Goal: Information Seeking & Learning: Check status

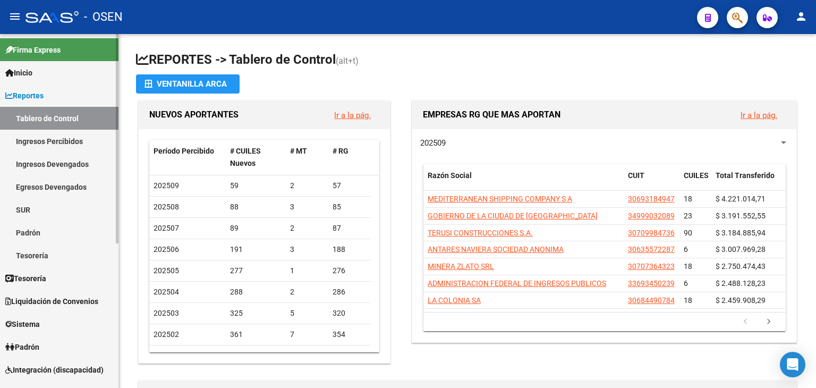
click at [43, 93] on span "Reportes" at bounding box center [24, 96] width 38 height 12
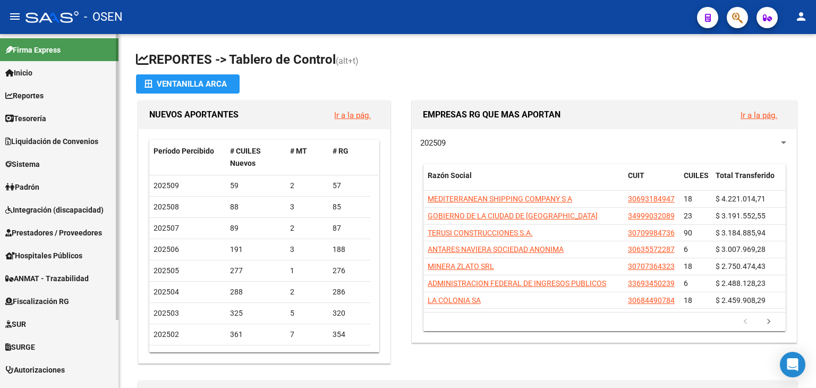
click at [43, 105] on link "Reportes" at bounding box center [59, 95] width 119 height 23
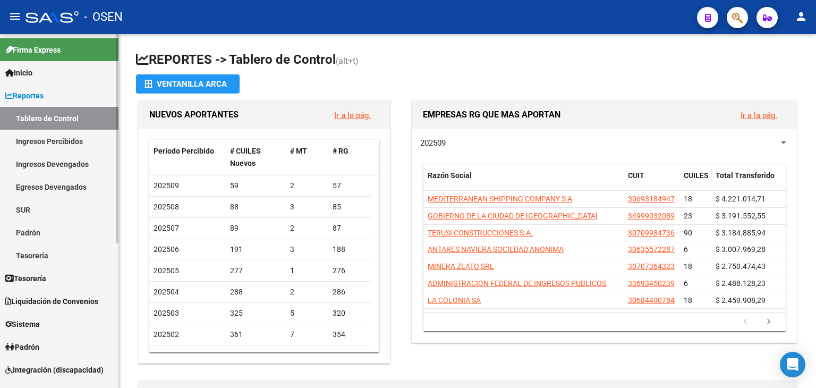
click at [49, 96] on link "Reportes" at bounding box center [59, 95] width 119 height 23
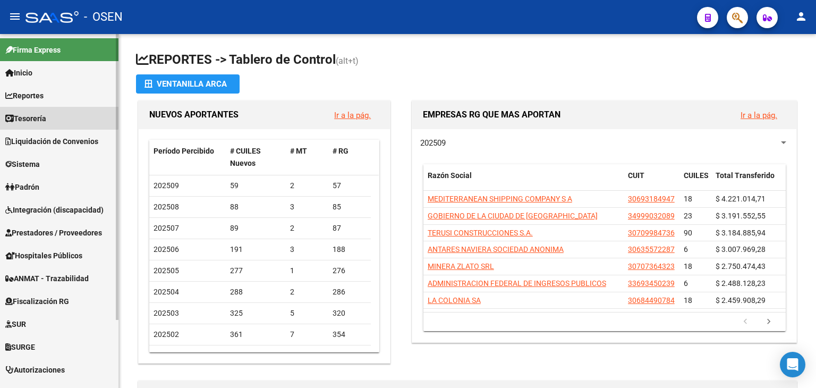
click at [47, 109] on link "Tesorería" at bounding box center [59, 118] width 119 height 23
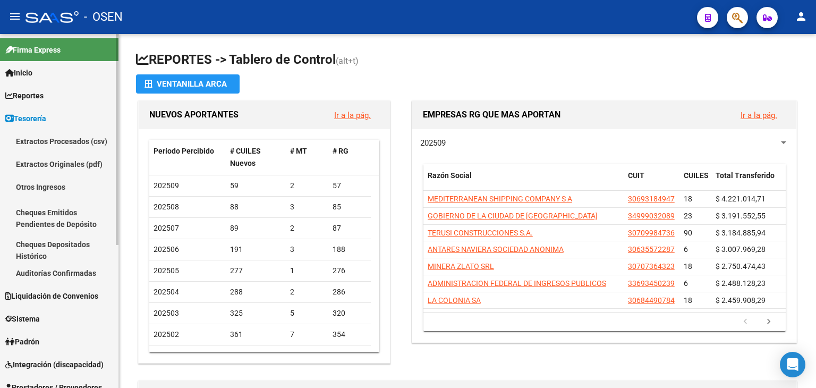
click at [85, 275] on link "Auditorías Confirmadas" at bounding box center [59, 273] width 119 height 23
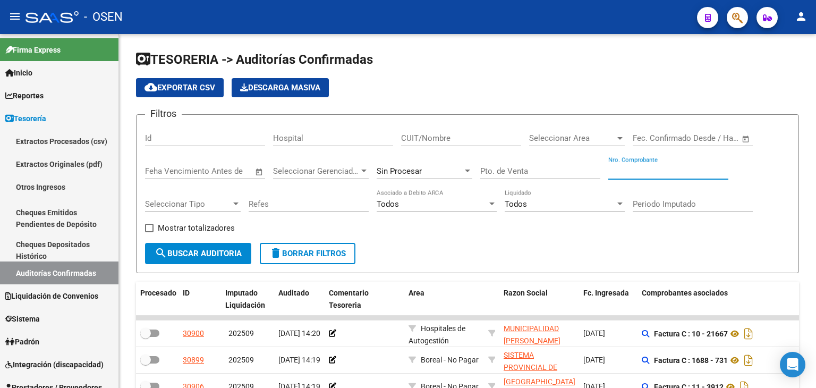
click at [671, 172] on input "Nro. Comprobante" at bounding box center [669, 171] width 120 height 10
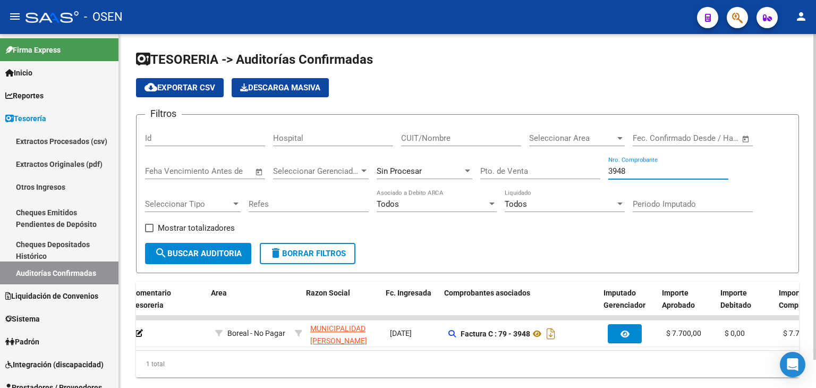
scroll to position [0, 198]
drag, startPoint x: 753, startPoint y: 87, endPoint x: 727, endPoint y: 77, distance: 27.9
click at [753, 87] on div "cloud_download Exportar CSV Descarga Masiva" at bounding box center [467, 87] width 663 height 19
drag, startPoint x: 642, startPoint y: 174, endPoint x: 468, endPoint y: 143, distance: 177.1
click at [468, 143] on div "Filtros Id Hospital CUIT/Nombre Seleccionar Area Seleccionar Area Fecha inicio …" at bounding box center [467, 183] width 645 height 120
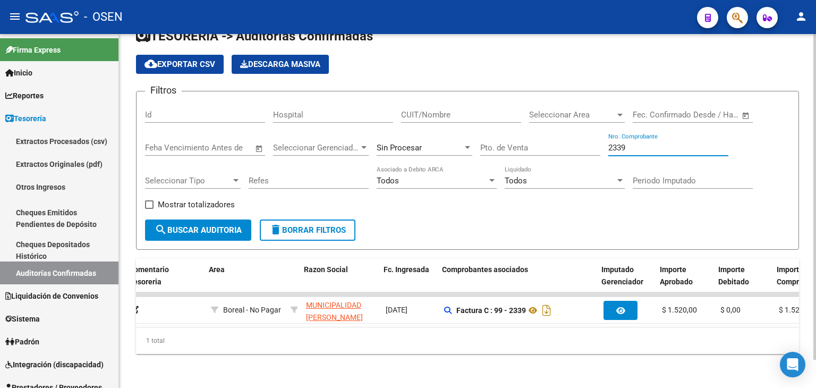
scroll to position [0, 216]
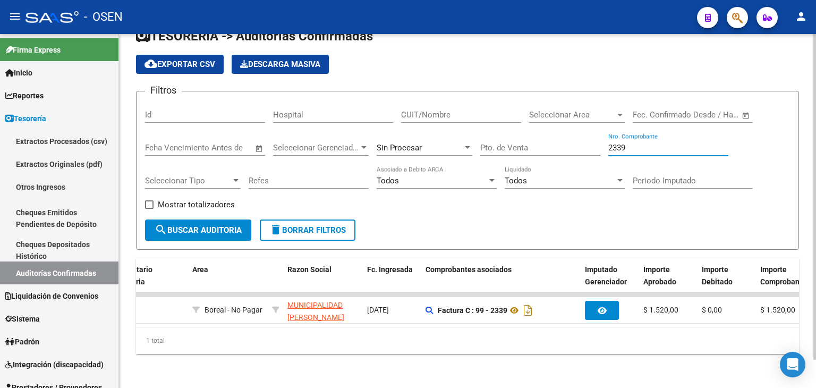
drag, startPoint x: 642, startPoint y: 143, endPoint x: 511, endPoint y: 136, distance: 130.9
click at [512, 137] on div "Filtros Id Hospital CUIT/Nombre Seleccionar Area Seleccionar Area Fecha inicio …" at bounding box center [467, 160] width 645 height 120
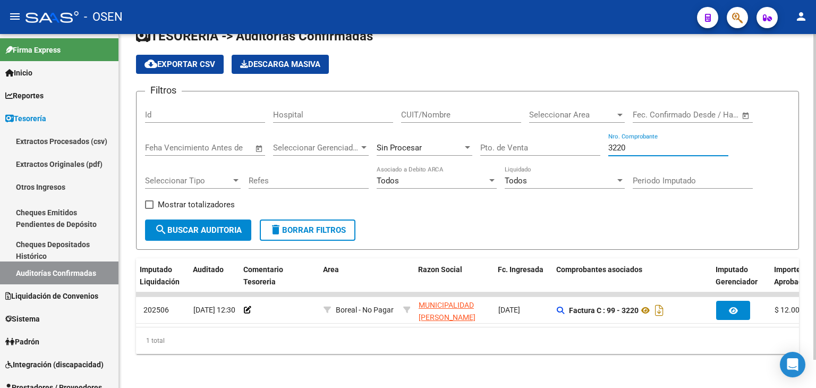
scroll to position [0, 85]
drag, startPoint x: 654, startPoint y: 147, endPoint x: 649, endPoint y: 141, distance: 8.0
click at [649, 141] on div "3220 Nro. Comprobante" at bounding box center [669, 144] width 120 height 23
drag, startPoint x: 648, startPoint y: 141, endPoint x: 594, endPoint y: 92, distance: 73.0
click at [561, 129] on div "Filtros Id Hospital CUIT/Nombre Seleccionar Area Seleccionar Area Fecha inicio …" at bounding box center [467, 160] width 645 height 120
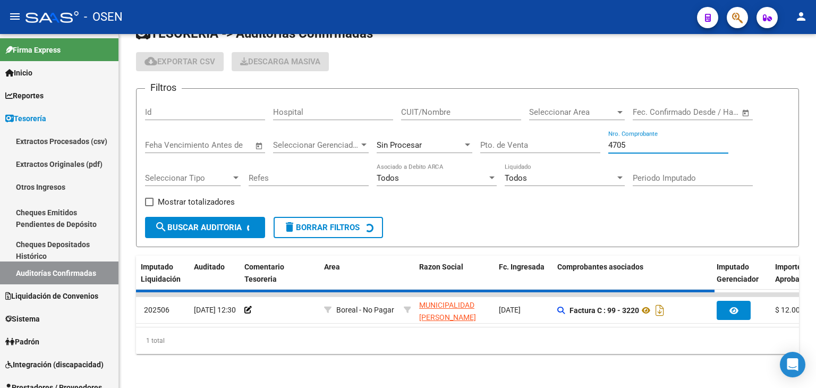
scroll to position [14, 0]
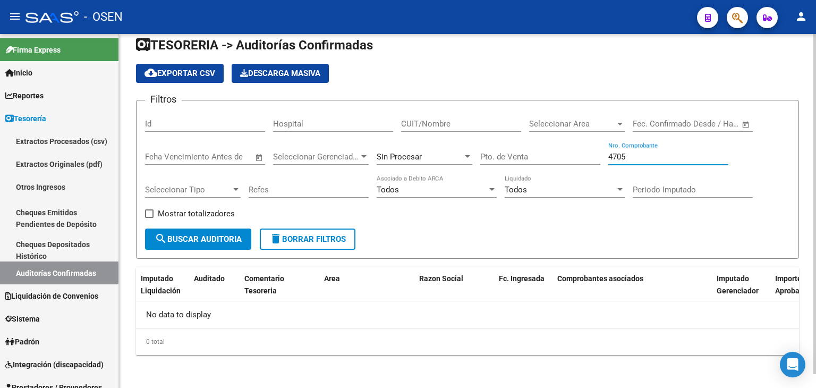
type input "4705"
drag, startPoint x: 243, startPoint y: 377, endPoint x: 220, endPoint y: 375, distance: 23.4
click at [243, 377] on div "TESORERIA -> Auditorías Confirmadas cloud_download Exportar CSV Descarga Masiva…" at bounding box center [467, 204] width 697 height 369
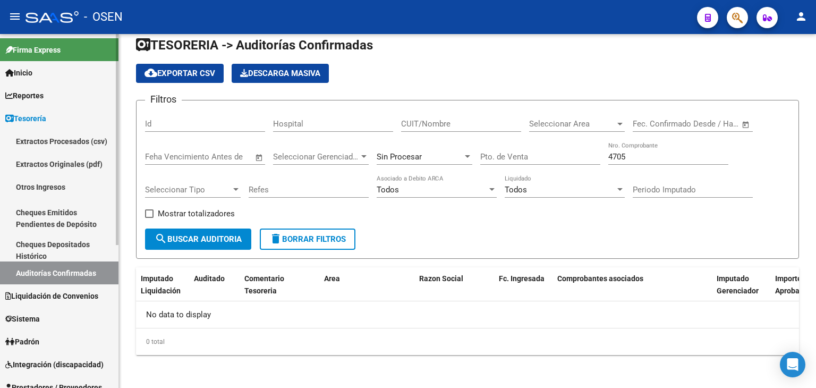
scroll to position [177, 0]
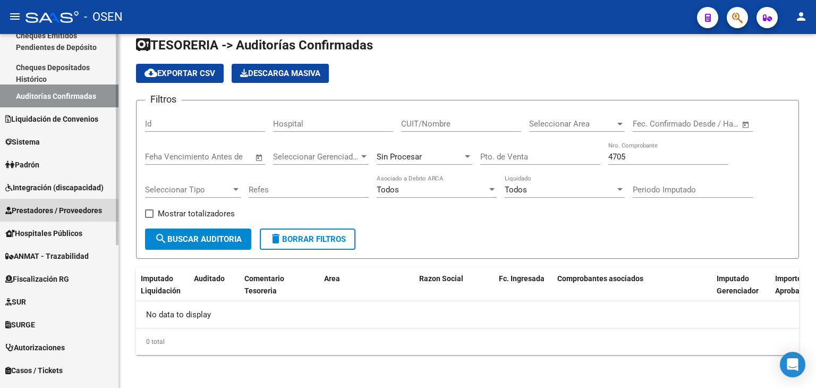
click at [52, 207] on span "Prestadores / Proveedores" at bounding box center [53, 211] width 97 height 12
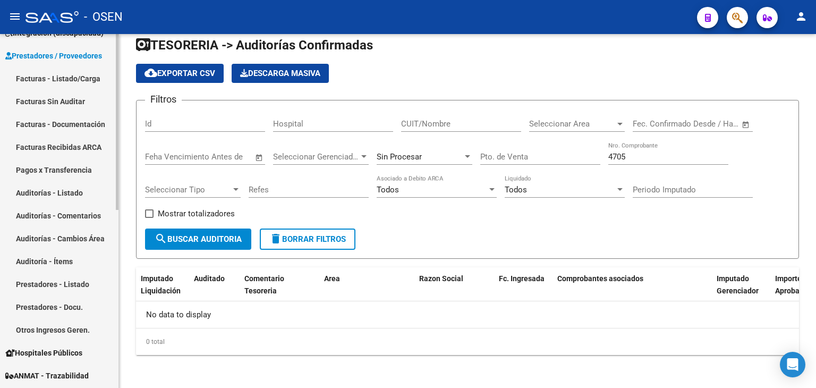
click at [81, 86] on link "Facturas - Listado/Carga" at bounding box center [59, 78] width 119 height 23
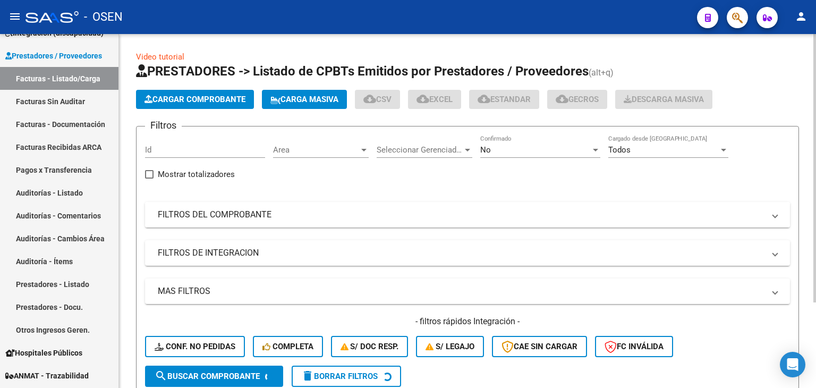
click at [319, 210] on mat-panel-title "FILTROS DEL COMPROBANTE" at bounding box center [461, 215] width 607 height 12
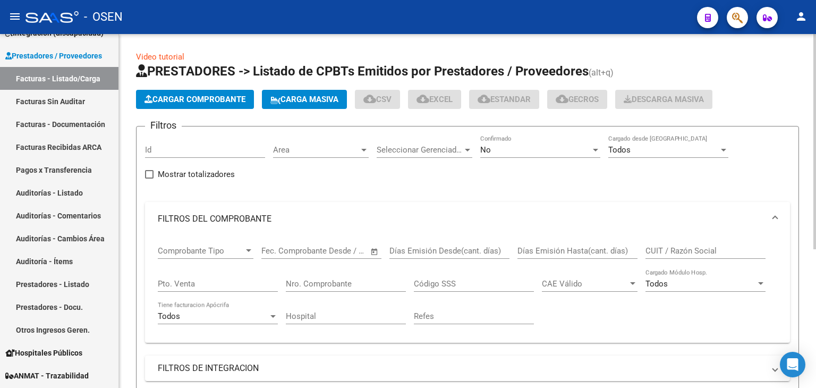
click at [356, 289] on div "Nro. Comprobante" at bounding box center [346, 280] width 120 height 23
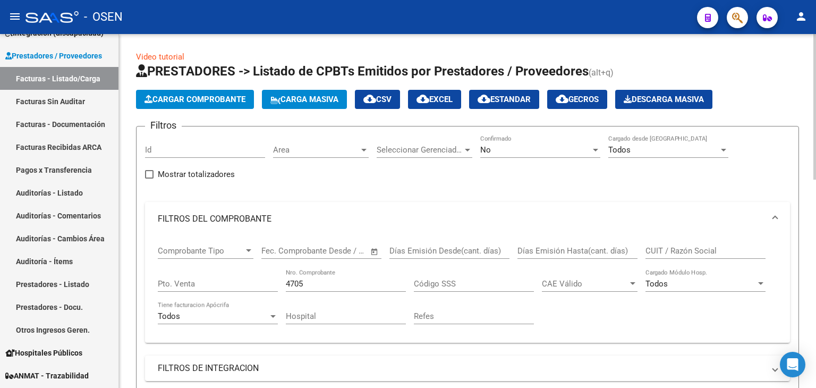
click at [504, 142] on div "No Confirmado" at bounding box center [540, 146] width 120 height 23
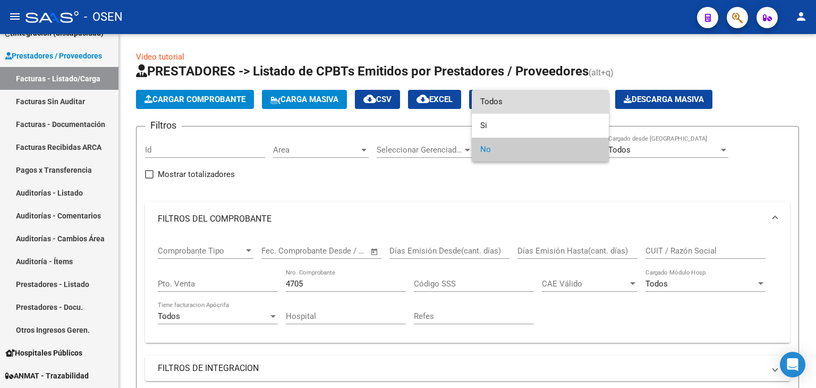
click at [525, 103] on span "Todos" at bounding box center [540, 102] width 120 height 24
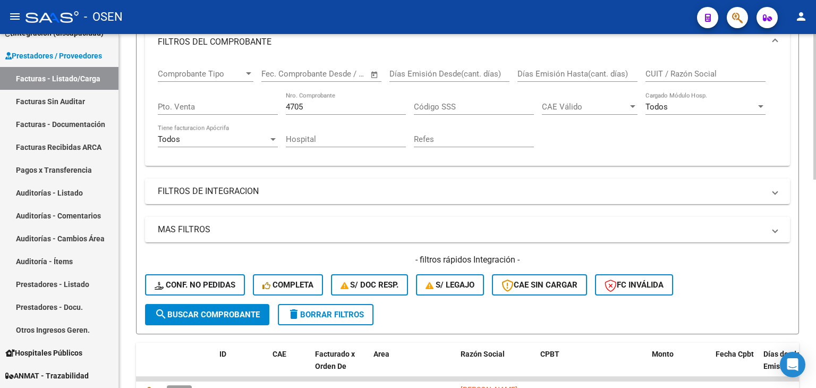
click at [209, 310] on span "search Buscar Comprobante" at bounding box center [207, 315] width 105 height 10
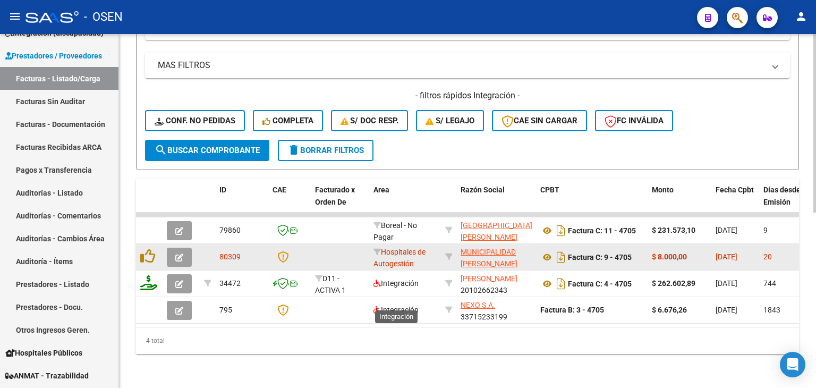
click at [183, 254] on icon "button" at bounding box center [179, 258] width 8 height 8
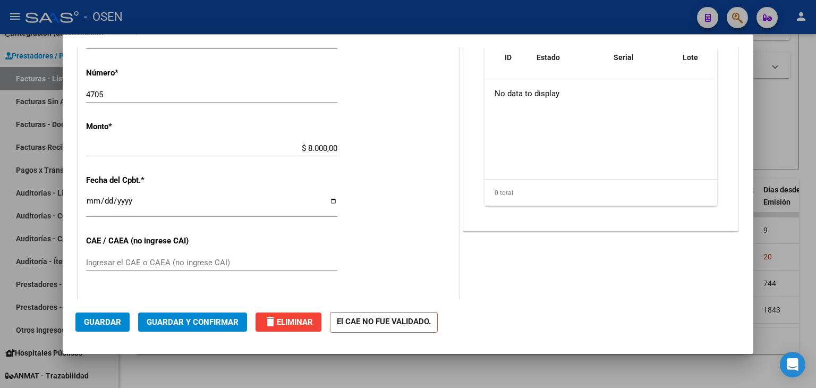
scroll to position [374, 0]
click at [420, 120] on div "CUIT * 30-99907484-3 Ingresar CUIT ANALISIS PRESTADOR MUNICIPALIDAD [PERSON_NAM…" at bounding box center [268, 164] width 381 height 754
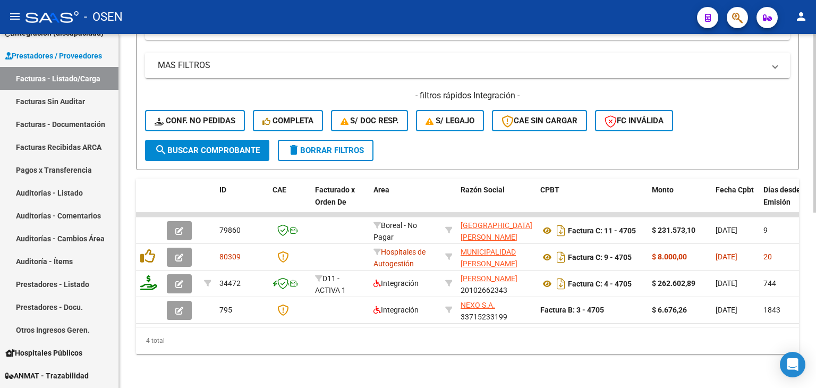
scroll to position [170, 0]
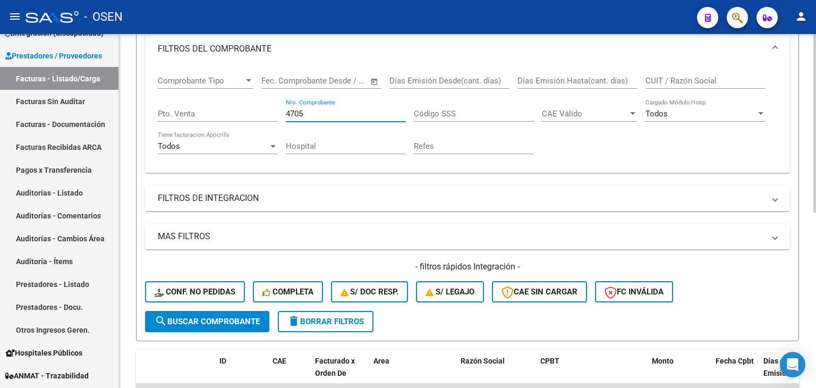
drag, startPoint x: 306, startPoint y: 109, endPoint x: 247, endPoint y: 64, distance: 74.3
click at [162, 109] on div "Comprobante Tipo Comprobante Tipo Fecha inicio – Fecha fin Fec. Comprobante Des…" at bounding box center [468, 115] width 620 height 98
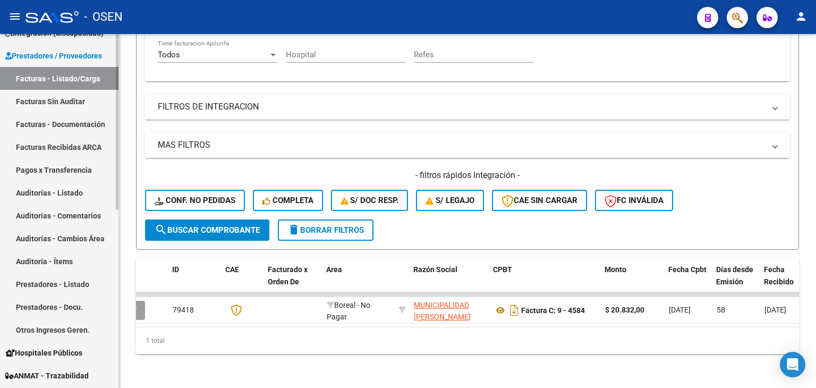
scroll to position [0, 0]
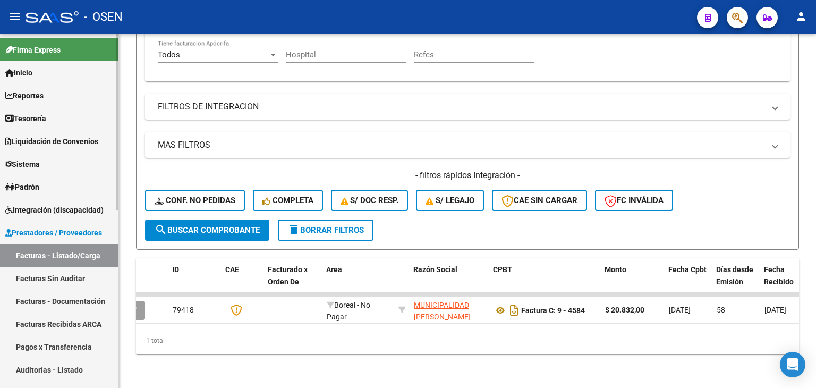
type input "4584"
click at [86, 118] on link "Tesorería" at bounding box center [59, 118] width 119 height 23
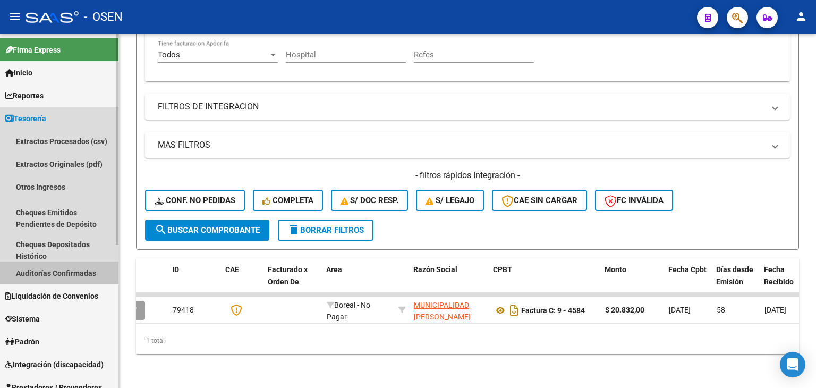
click at [77, 271] on link "Auditorías Confirmadas" at bounding box center [59, 273] width 119 height 23
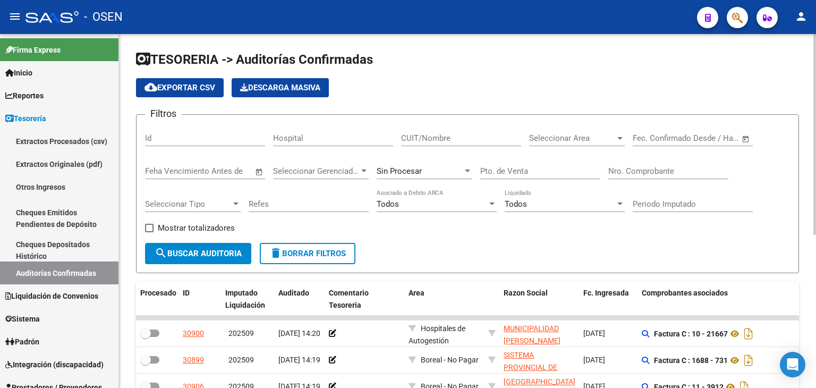
click at [698, 178] on div "Nro. Comprobante" at bounding box center [669, 167] width 120 height 23
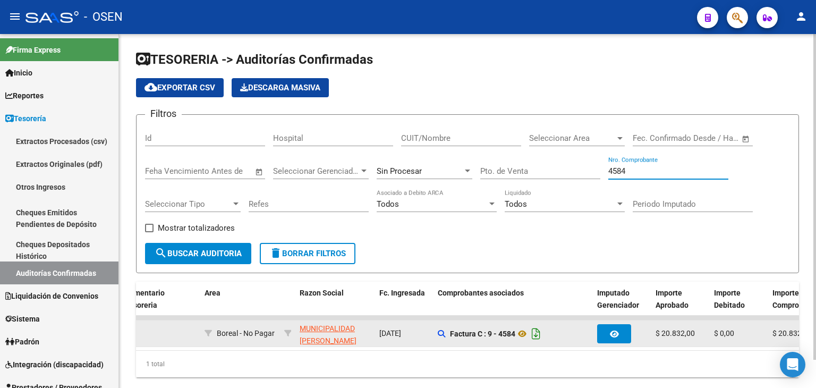
scroll to position [0, 206]
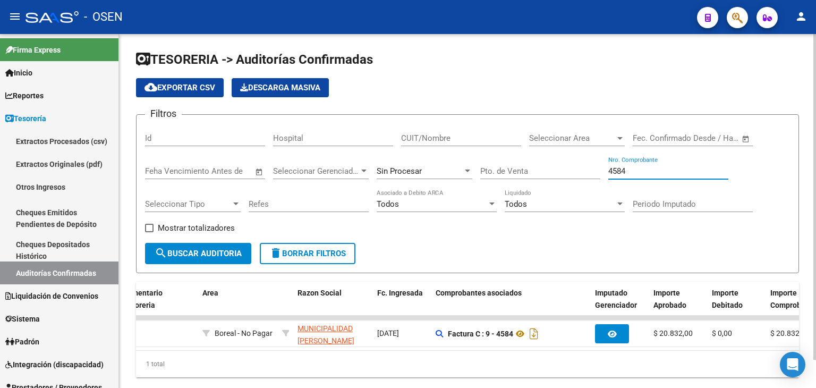
drag, startPoint x: 631, startPoint y: 172, endPoint x: 522, endPoint y: 164, distance: 109.2
click at [522, 164] on div "Filtros Id Hospital CUIT/Nombre Seleccionar Area Seleccionar Area Fecha inicio …" at bounding box center [467, 183] width 645 height 120
drag, startPoint x: 664, startPoint y: 171, endPoint x: 625, endPoint y: 166, distance: 39.6
click at [625, 166] on input "4469" at bounding box center [669, 171] width 120 height 10
type input "4"
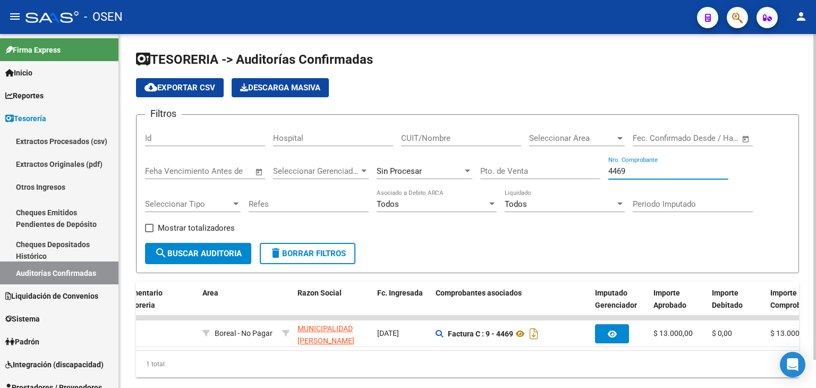
drag, startPoint x: 633, startPoint y: 165, endPoint x: 630, endPoint y: 154, distance: 12.1
click at [589, 174] on div "Filtros Id Hospital CUIT/Nombre Seleccionar Area Seleccionar Area Fecha inicio …" at bounding box center [467, 183] width 645 height 120
drag, startPoint x: 591, startPoint y: 173, endPoint x: 568, endPoint y: 173, distance: 23.4
click at [568, 173] on div "Filtros Id Hospital CUIT/Nombre Seleccionar Area Seleccionar Area Fecha inicio …" at bounding box center [467, 183] width 645 height 120
click at [645, 166] on input "4350" at bounding box center [669, 171] width 120 height 10
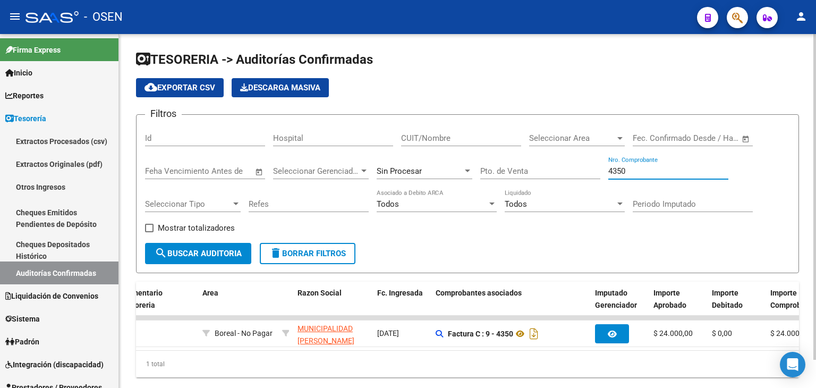
drag, startPoint x: 638, startPoint y: 173, endPoint x: 498, endPoint y: 163, distance: 140.6
click at [497, 163] on div "Filtros Id Hospital CUIT/Nombre Seleccionar Area Seleccionar Area Fecha inicio …" at bounding box center [467, 183] width 645 height 120
drag, startPoint x: 633, startPoint y: 173, endPoint x: 511, endPoint y: 157, distance: 122.2
click at [482, 169] on div "Filtros Id Hospital CUIT/Nombre Seleccionar Area Seleccionar Area Fecha inicio …" at bounding box center [467, 183] width 645 height 120
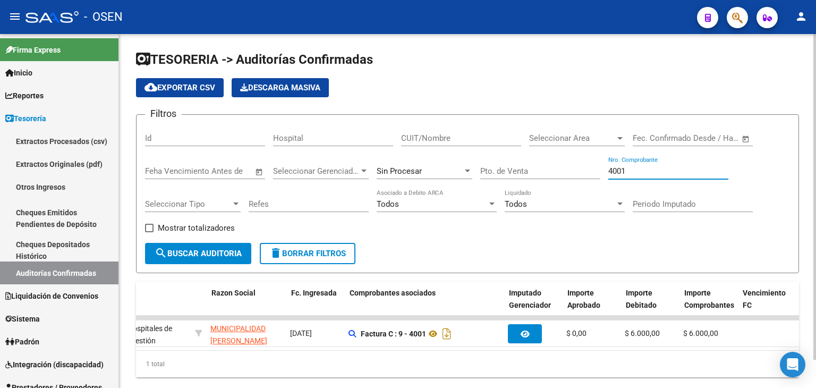
scroll to position [0, 136]
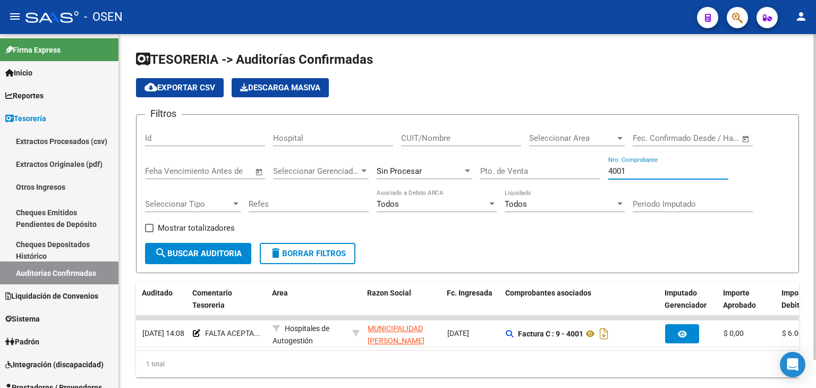
drag, startPoint x: 634, startPoint y: 168, endPoint x: 524, endPoint y: 176, distance: 110.3
click at [522, 175] on div "Filtros Id Hospital CUIT/Nombre Seleccionar Area Seleccionar Area Fecha inicio …" at bounding box center [467, 183] width 645 height 120
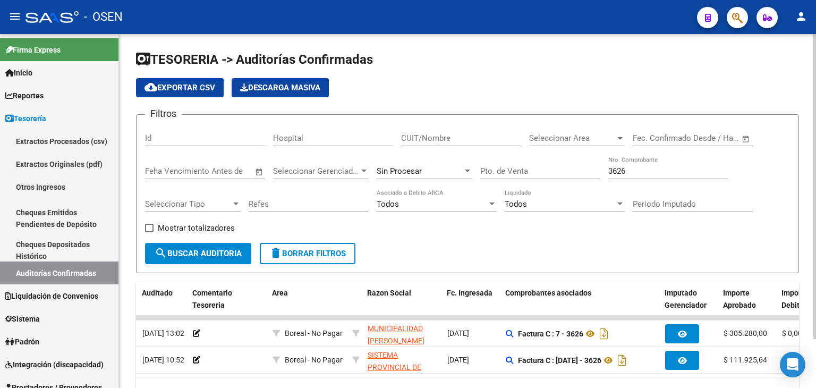
click at [641, 171] on div "3626 Nro. Comprobante" at bounding box center [669, 167] width 120 height 23
drag, startPoint x: 641, startPoint y: 171, endPoint x: 583, endPoint y: 168, distance: 58.5
click at [583, 168] on div "Filtros Id Hospital CUIT/Nombre Seleccionar Area Seleccionar Area Fecha inicio …" at bounding box center [467, 183] width 645 height 120
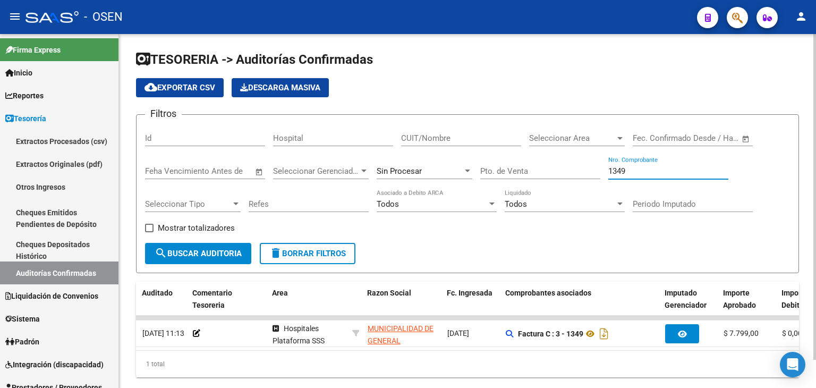
drag, startPoint x: 675, startPoint y: 173, endPoint x: 618, endPoint y: 127, distance: 73.0
click at [555, 163] on div "Filtros Id Hospital CUIT/Nombre Seleccionar Area Seleccionar Area Fecha inicio …" at bounding box center [467, 183] width 645 height 120
click at [452, 367] on div "1 total" at bounding box center [467, 364] width 663 height 27
drag, startPoint x: 634, startPoint y: 169, endPoint x: 510, endPoint y: 166, distance: 123.3
click at [510, 166] on div "Filtros Id Hospital CUIT/Nombre Seleccionar Area Seleccionar Area Fecha inicio …" at bounding box center [467, 183] width 645 height 120
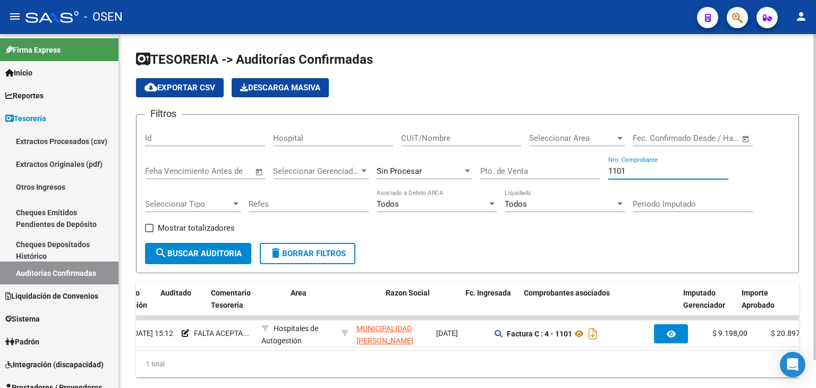
scroll to position [0, 0]
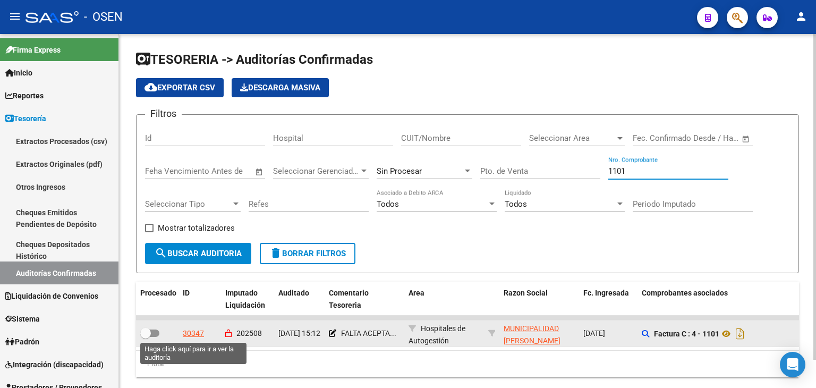
type input "1101"
click at [191, 336] on div "30347" at bounding box center [193, 333] width 21 height 12
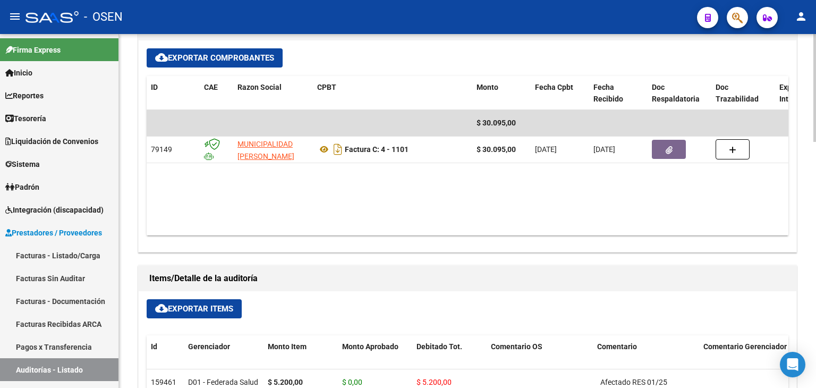
scroll to position [354, 0]
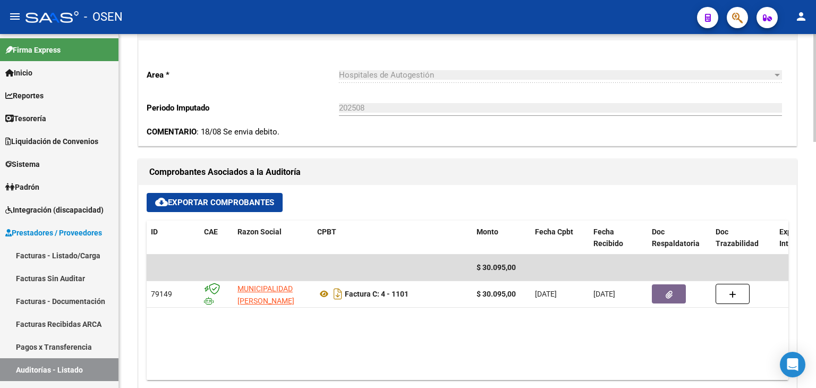
click at [669, 307] on datatable-body "$ 30.095,00 79149 MUNICIPALIDAD [PERSON_NAME] Factura C: 4 - 1101 $ 30.095,00 […" at bounding box center [468, 317] width 642 height 125
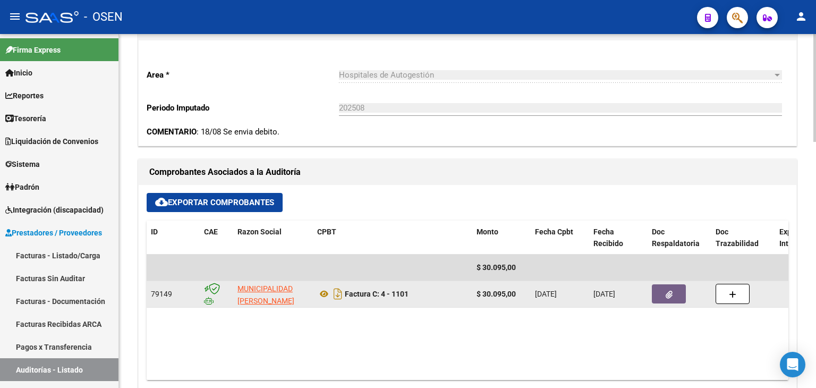
click at [669, 296] on icon "button" at bounding box center [669, 295] width 7 height 8
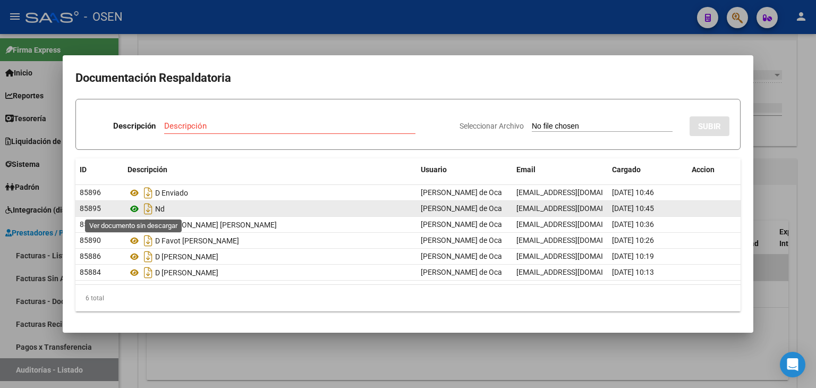
click at [134, 210] on icon at bounding box center [135, 209] width 14 height 13
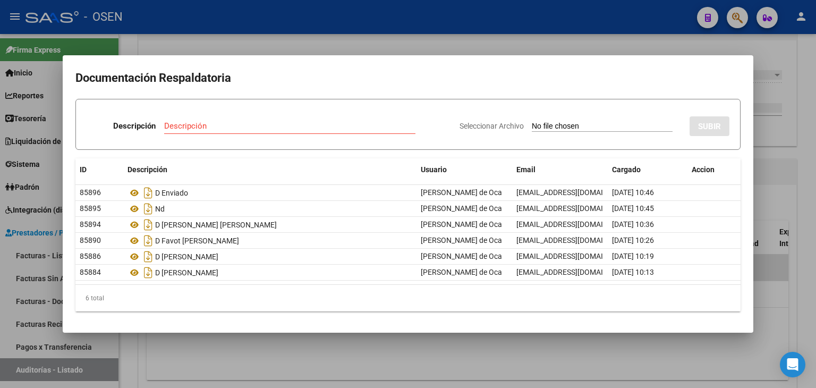
click at [417, 54] on div at bounding box center [408, 194] width 816 height 388
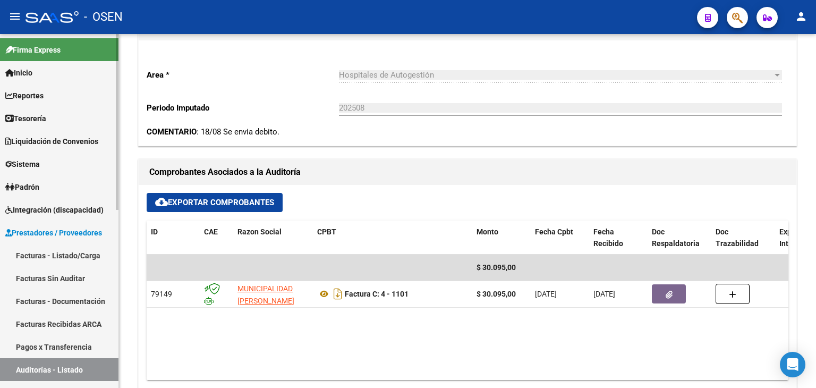
click at [61, 115] on link "Tesorería" at bounding box center [59, 118] width 119 height 23
click at [71, 112] on link "Tesorería" at bounding box center [59, 118] width 119 height 23
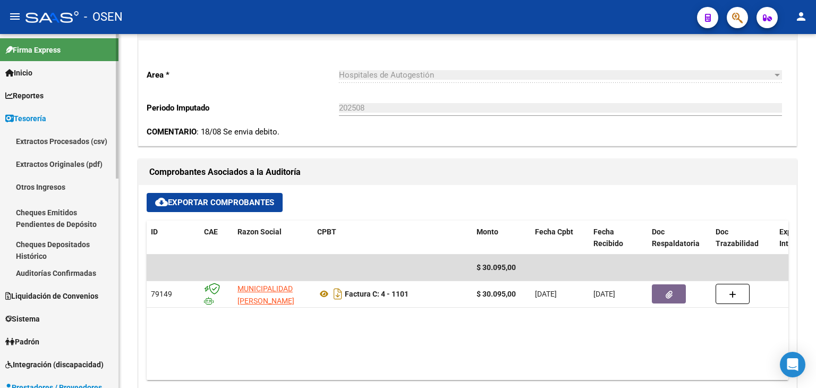
click at [85, 275] on link "Auditorías Confirmadas" at bounding box center [59, 273] width 119 height 23
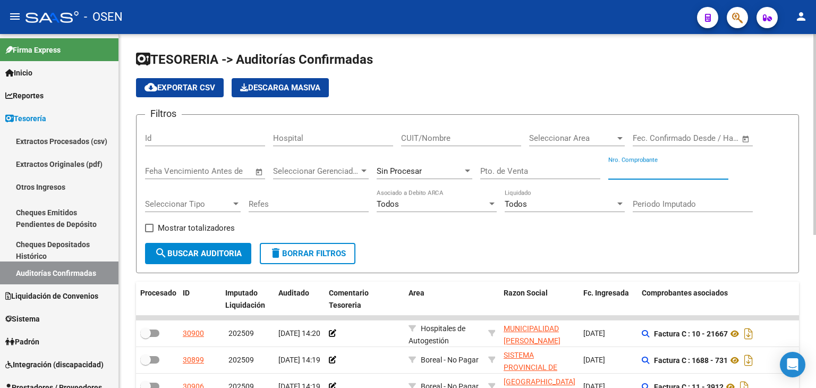
click at [670, 172] on input "Nro. Comprobante" at bounding box center [669, 171] width 120 height 10
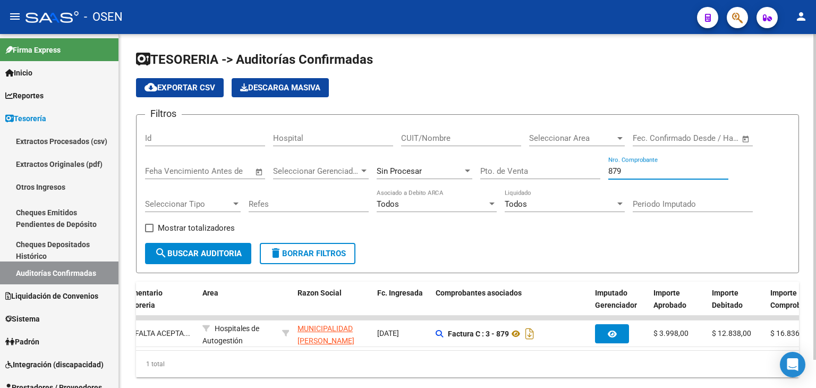
scroll to position [0, 208]
drag, startPoint x: 655, startPoint y: 167, endPoint x: 527, endPoint y: 167, distance: 127.6
click at [528, 167] on div "Filtros Id Hospital CUIT/Nombre Seleccionar Area Seleccionar Area Fecha inicio …" at bounding box center [467, 183] width 645 height 120
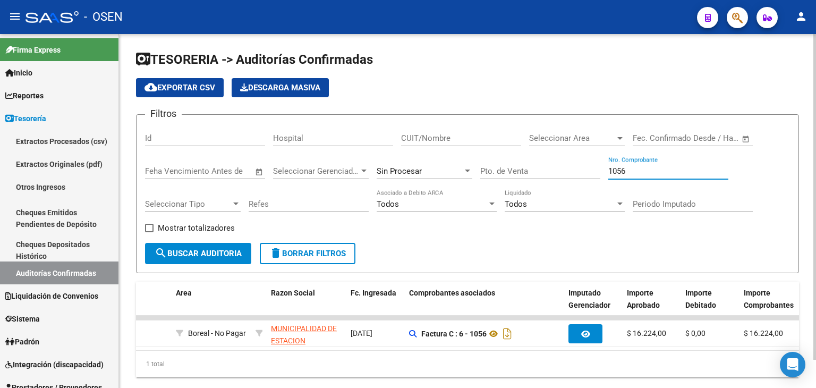
scroll to position [0, 163]
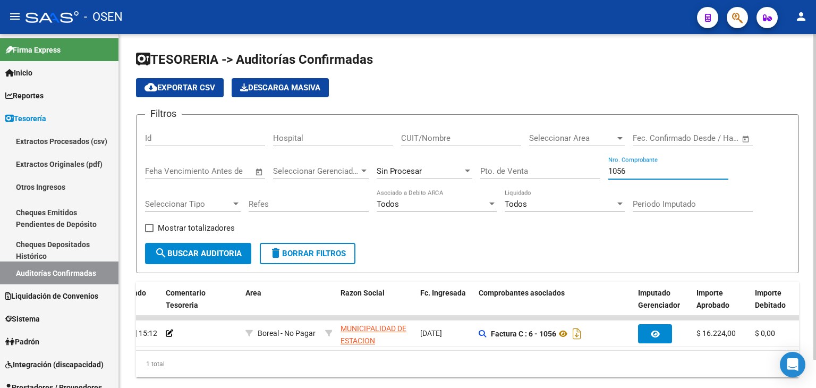
click at [655, 170] on input "1056" at bounding box center [669, 171] width 120 height 10
click at [193, 252] on span "search Buscar Auditoria" at bounding box center [198, 254] width 87 height 10
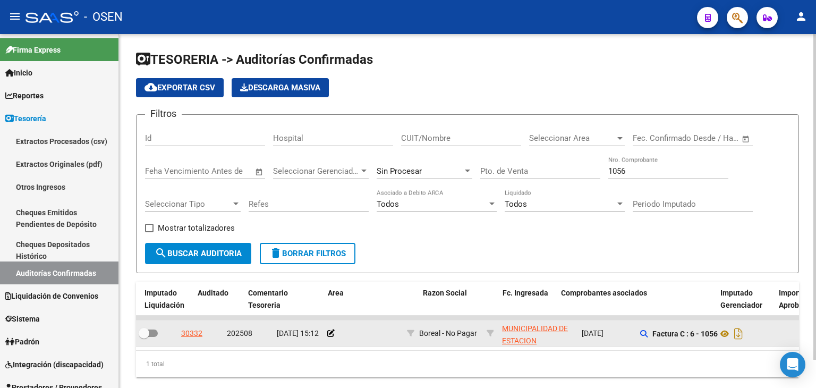
scroll to position [0, 116]
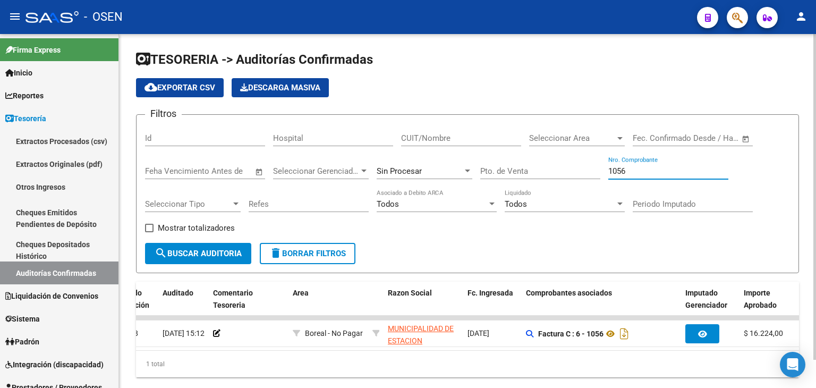
drag, startPoint x: 651, startPoint y: 169, endPoint x: 529, endPoint y: 170, distance: 121.7
click at [529, 170] on div "Filtros Id Hospital CUIT/Nombre Seleccionar Area Seleccionar Area Fecha inicio …" at bounding box center [467, 183] width 645 height 120
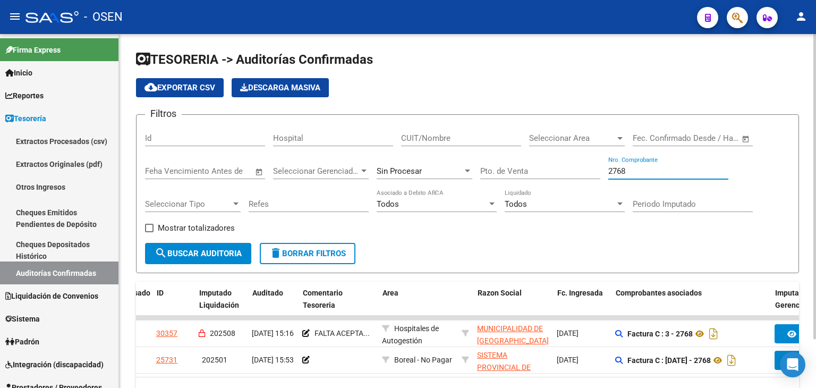
scroll to position [0, 0]
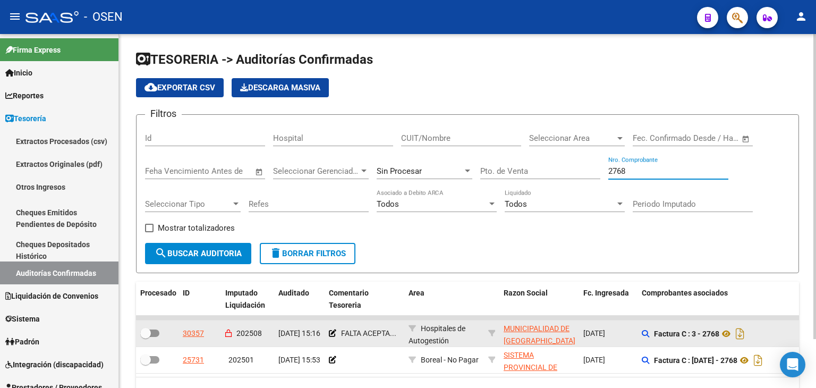
type input "2768"
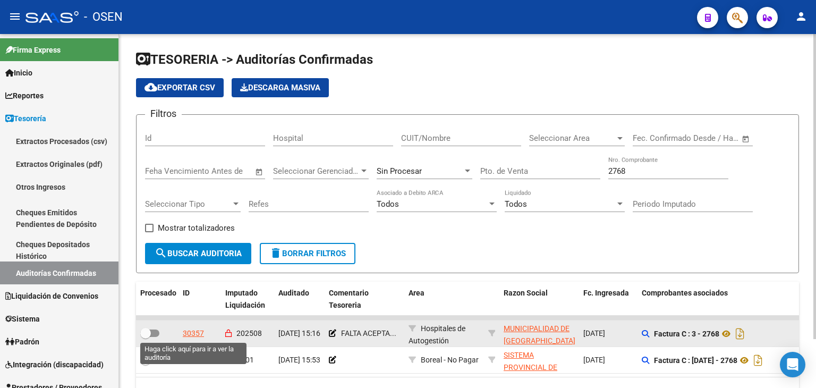
click at [198, 332] on div "30357" at bounding box center [193, 333] width 21 height 12
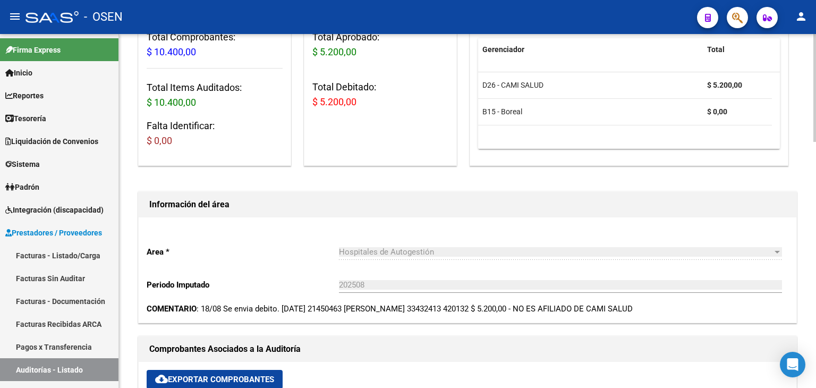
scroll to position [354, 0]
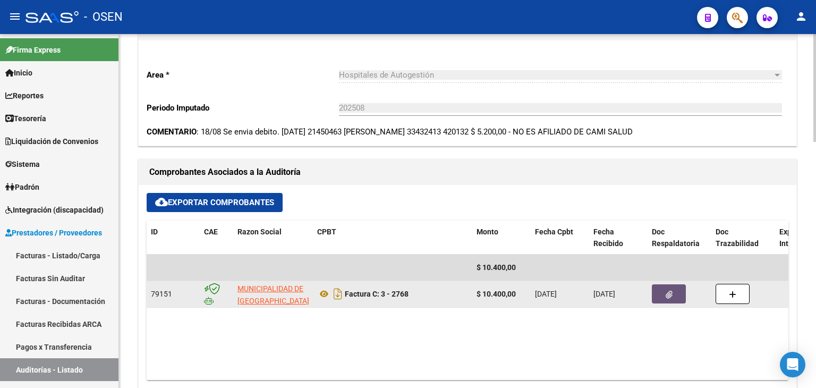
click at [672, 302] on button "button" at bounding box center [669, 293] width 34 height 19
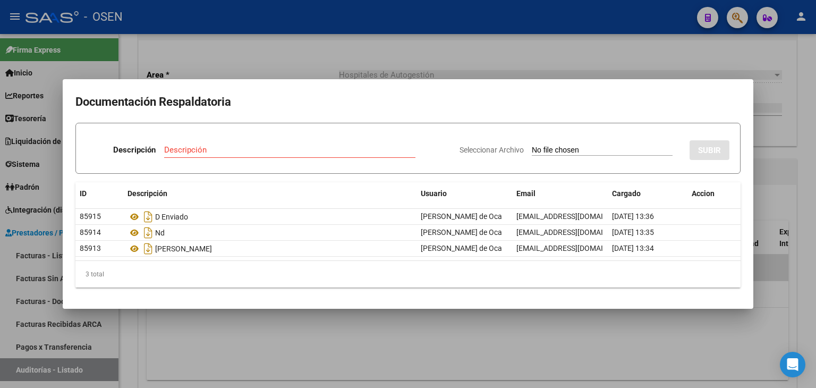
click at [420, 342] on div at bounding box center [408, 194] width 816 height 388
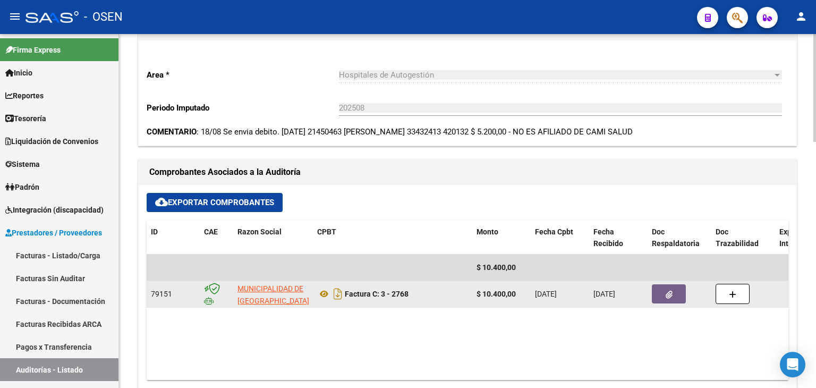
click at [676, 296] on button "button" at bounding box center [669, 293] width 34 height 19
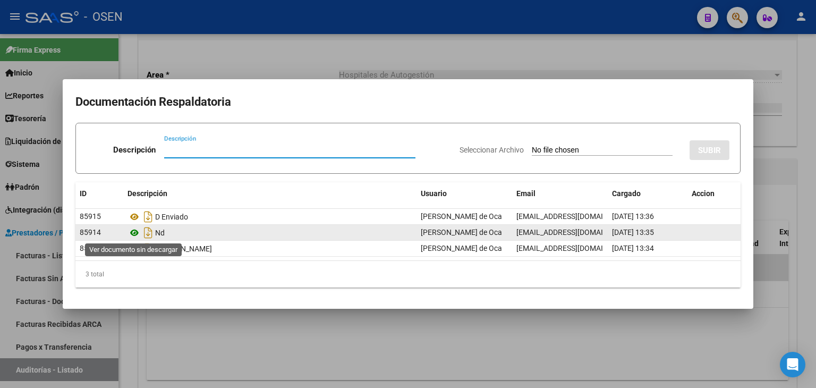
click at [133, 234] on icon at bounding box center [135, 232] width 14 height 13
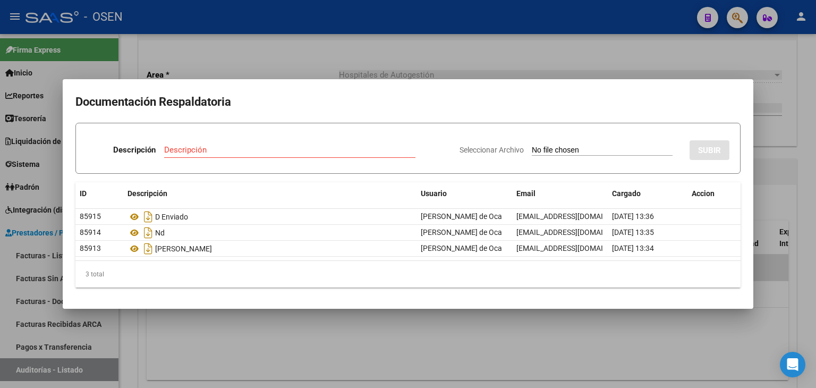
click at [308, 330] on div at bounding box center [408, 194] width 816 height 388
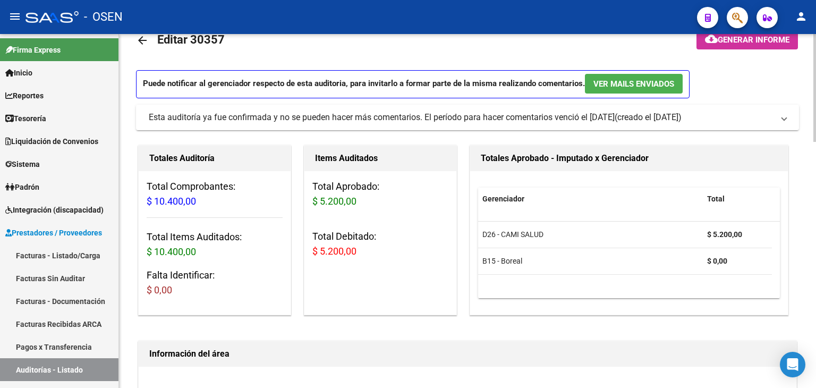
scroll to position [0, 0]
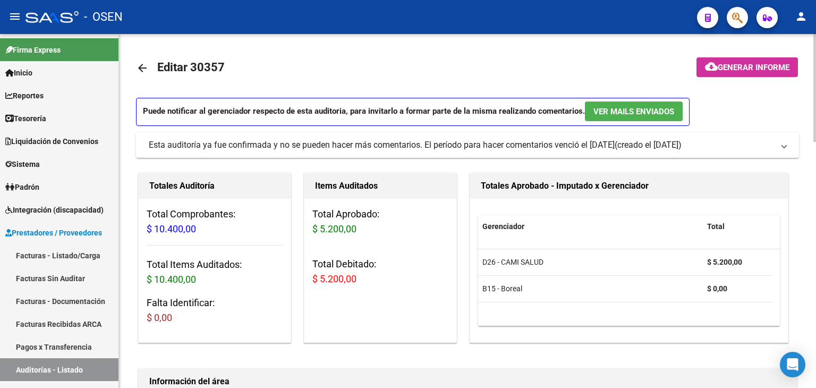
click at [141, 69] on mat-icon "arrow_back" at bounding box center [142, 68] width 13 height 13
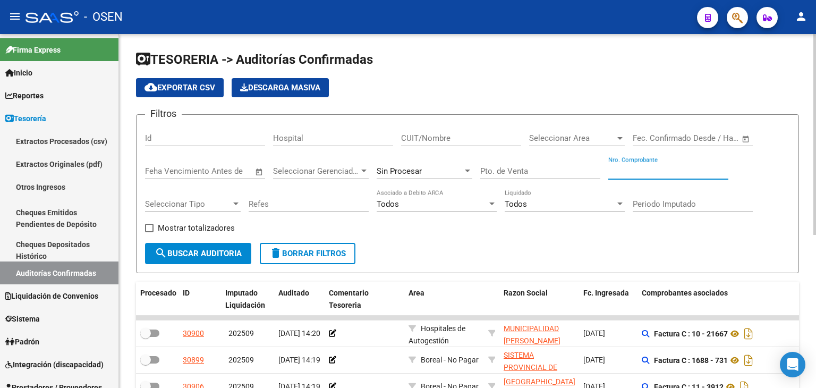
click at [618, 166] on input "Nro. Comprobante" at bounding box center [669, 171] width 120 height 10
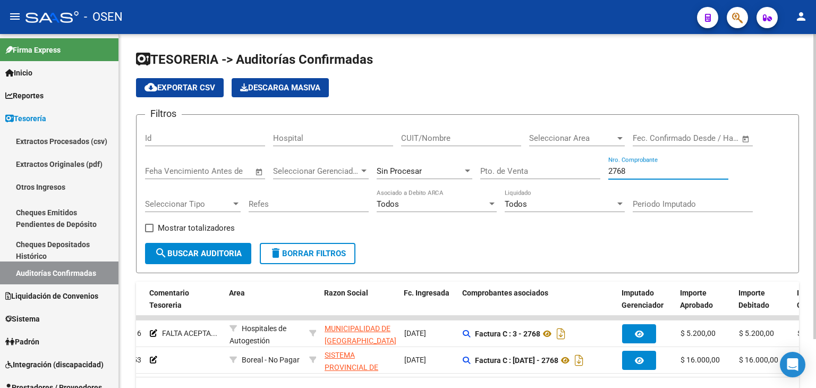
scroll to position [0, 182]
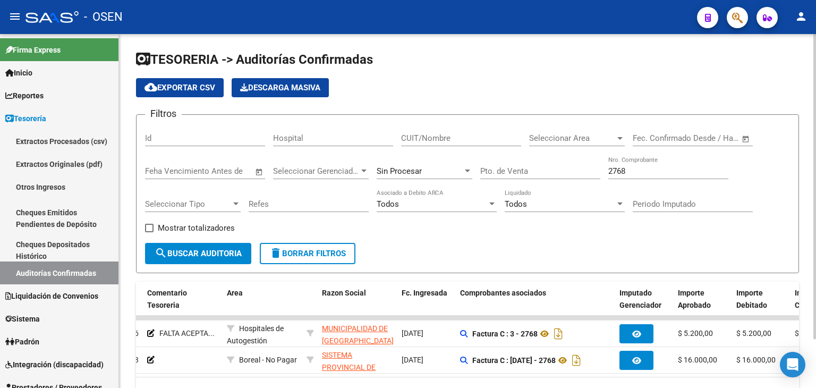
click at [671, 163] on div "2768 Nro. Comprobante" at bounding box center [669, 167] width 120 height 23
drag, startPoint x: 653, startPoint y: 173, endPoint x: 571, endPoint y: 156, distance: 83.6
click at [571, 156] on div "Filtros Id Hospital CUIT/Nombre Seleccionar Area Seleccionar Area Fecha inicio …" at bounding box center [467, 183] width 645 height 120
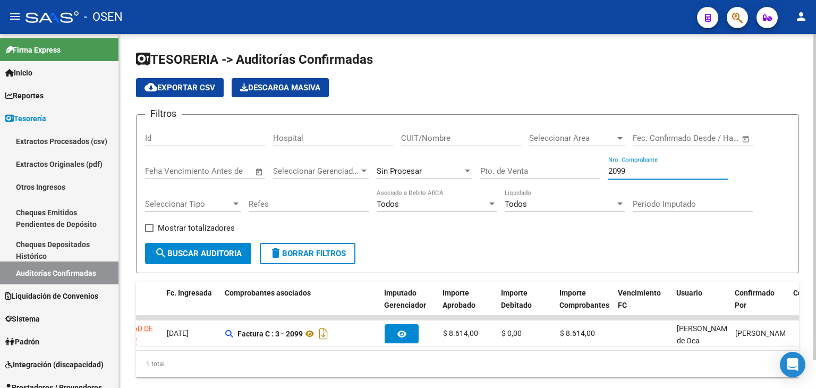
scroll to position [0, 423]
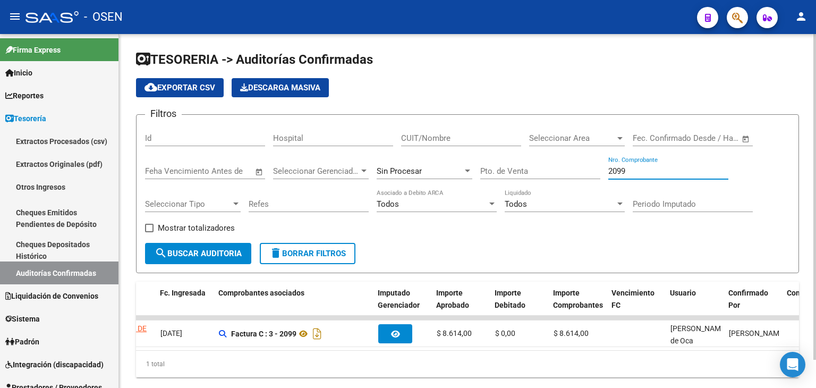
drag, startPoint x: 655, startPoint y: 172, endPoint x: 594, endPoint y: 171, distance: 61.7
click at [595, 171] on div "Filtros Id Hospital CUIT/Nombre Seleccionar Area Seleccionar Area Fecha inicio …" at bounding box center [467, 183] width 645 height 120
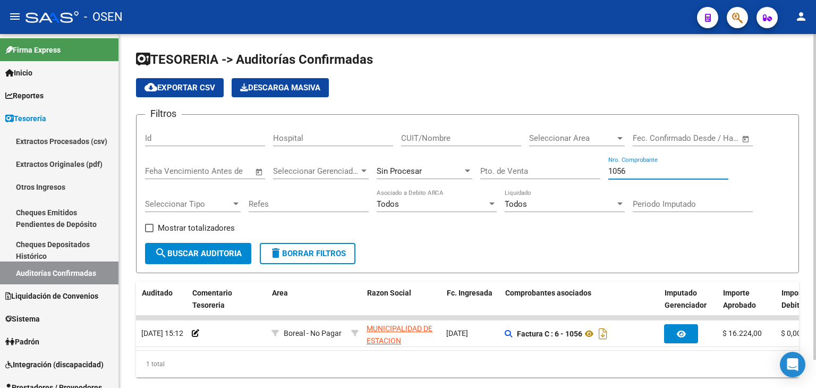
scroll to position [0, 136]
drag, startPoint x: 639, startPoint y: 167, endPoint x: 531, endPoint y: 172, distance: 108.5
click at [531, 172] on div "Filtros Id Hospital CUIT/Nombre Seleccionar Area Seleccionar Area Fecha inicio …" at bounding box center [467, 183] width 645 height 120
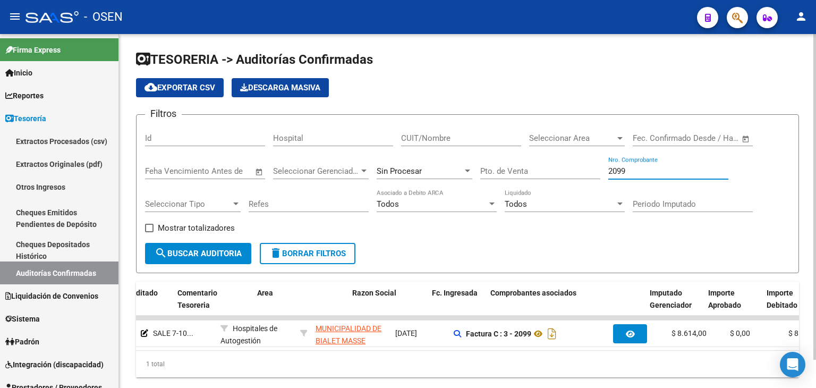
scroll to position [0, 123]
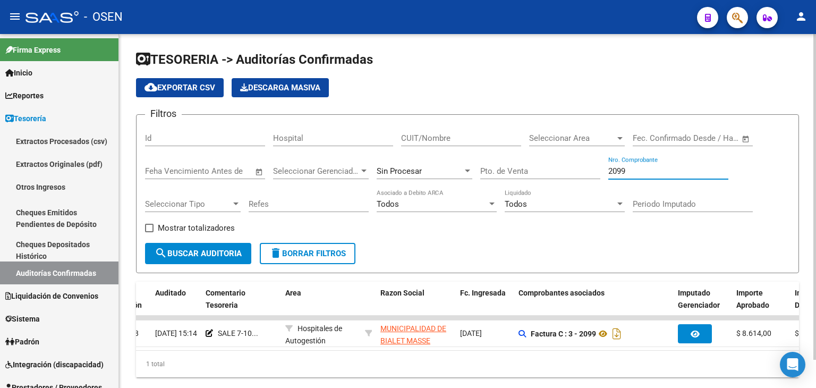
drag, startPoint x: 645, startPoint y: 171, endPoint x: 610, endPoint y: 165, distance: 35.5
click at [610, 166] on input "2099" at bounding box center [669, 171] width 120 height 10
drag, startPoint x: 635, startPoint y: 171, endPoint x: 515, endPoint y: 167, distance: 120.7
click at [515, 167] on div "Filtros Id Hospital CUIT/Nombre Seleccionar Area Seleccionar Area Fecha inicio …" at bounding box center [467, 183] width 645 height 120
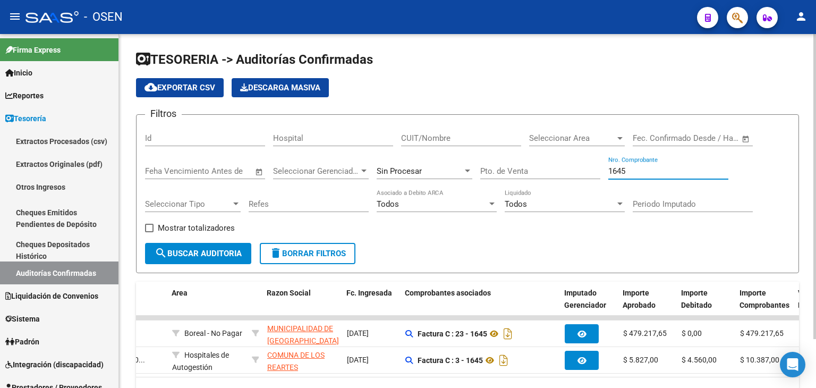
scroll to position [0, 0]
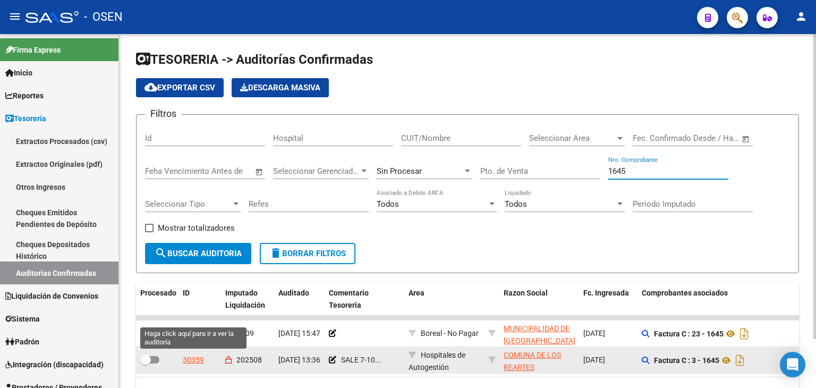
type input "1645"
click at [199, 357] on div "30359" at bounding box center [193, 360] width 21 height 12
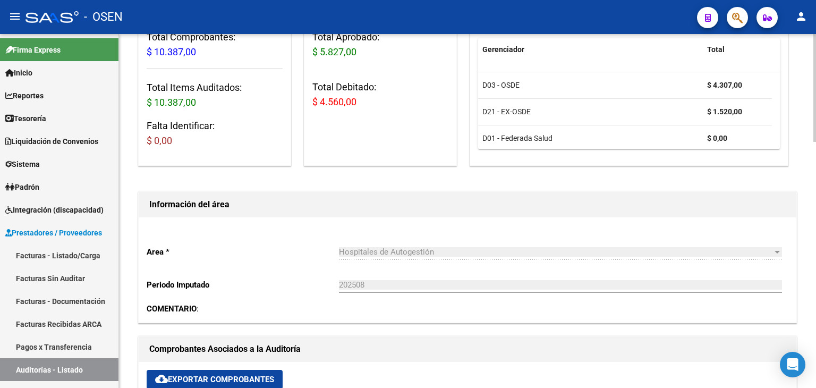
scroll to position [354, 0]
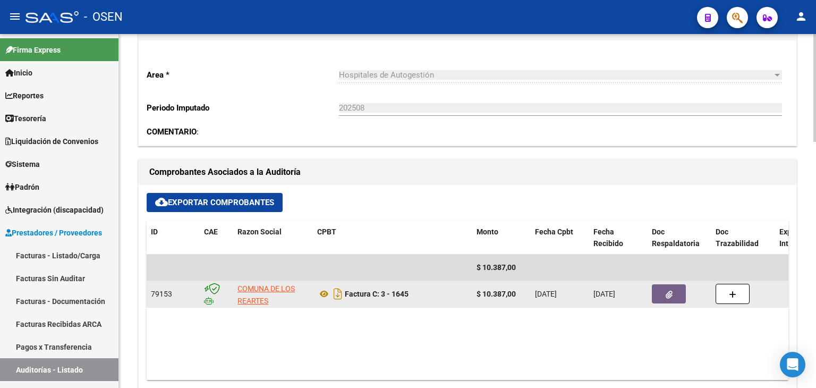
click at [661, 296] on button "button" at bounding box center [669, 293] width 34 height 19
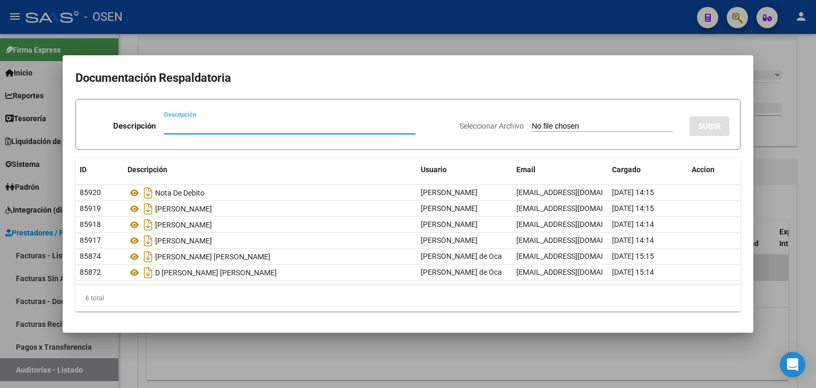
click at [211, 330] on mat-dialog-container "Documentación Respaldatoria Descripción Descripción Seleccionar Archivo SUBIR I…" at bounding box center [408, 193] width 691 height 277
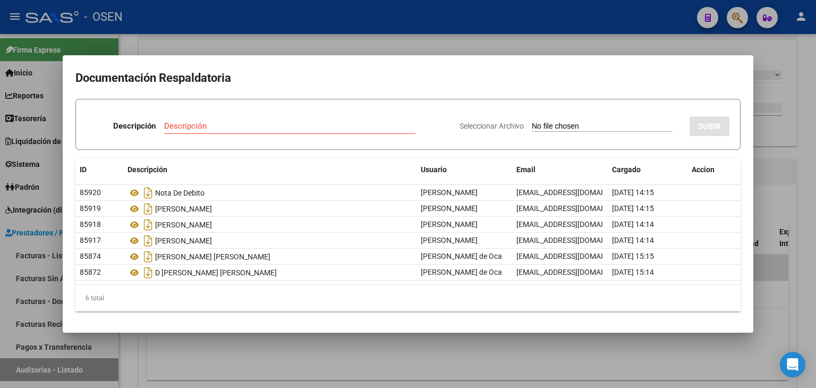
click at [249, 47] on div at bounding box center [408, 194] width 816 height 388
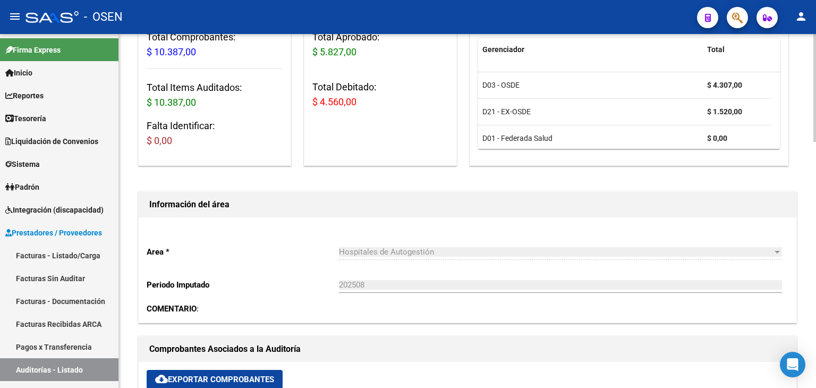
scroll to position [0, 0]
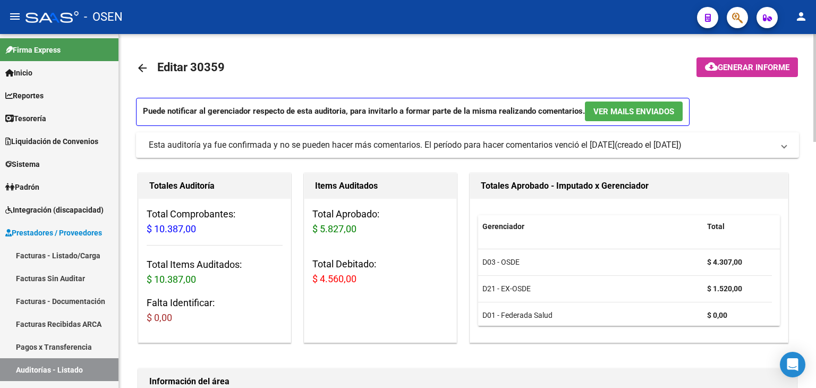
click at [137, 69] on mat-icon "arrow_back" at bounding box center [142, 68] width 13 height 13
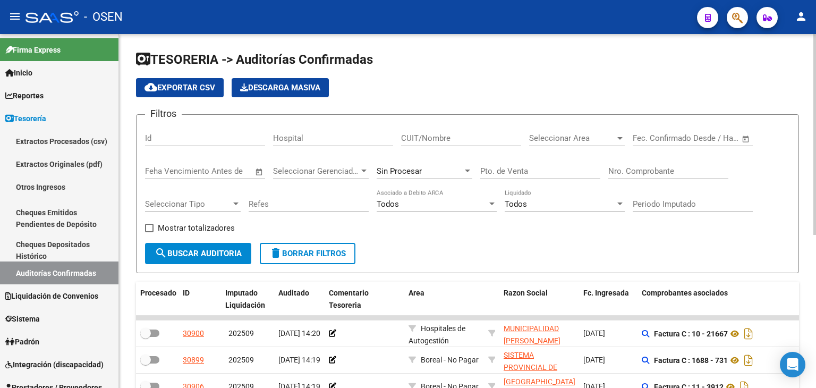
click at [643, 170] on input "Nro. Comprobante" at bounding box center [669, 171] width 120 height 10
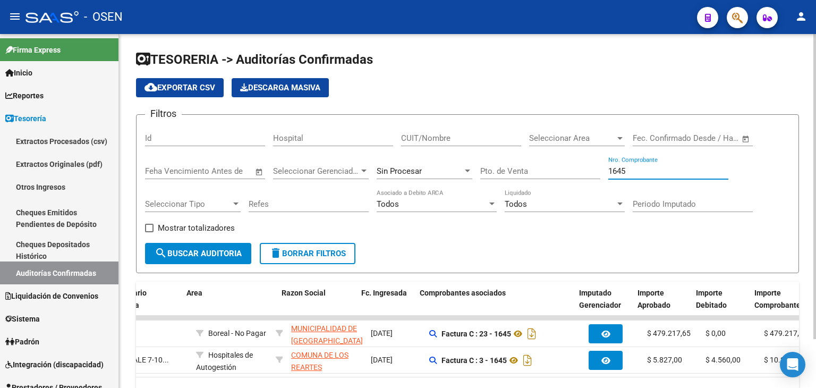
scroll to position [0, 229]
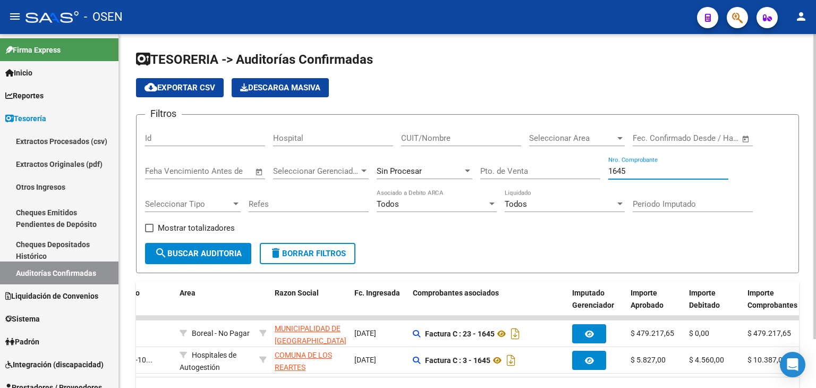
drag, startPoint x: 664, startPoint y: 167, endPoint x: 566, endPoint y: 161, distance: 99.1
click at [568, 163] on div "Filtros Id Hospital CUIT/Nombre Seleccionar Area Seleccionar Area Fecha inicio …" at bounding box center [467, 183] width 645 height 120
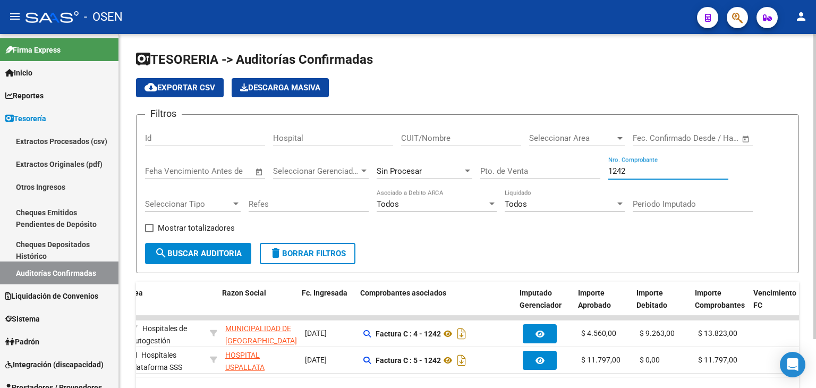
scroll to position [0, 281]
drag, startPoint x: 653, startPoint y: 172, endPoint x: 604, endPoint y: 172, distance: 48.4
click at [603, 173] on div "Filtros Id Hospital CUIT/Nombre Seleccionar Area Seleccionar Area Fecha inicio …" at bounding box center [467, 183] width 645 height 120
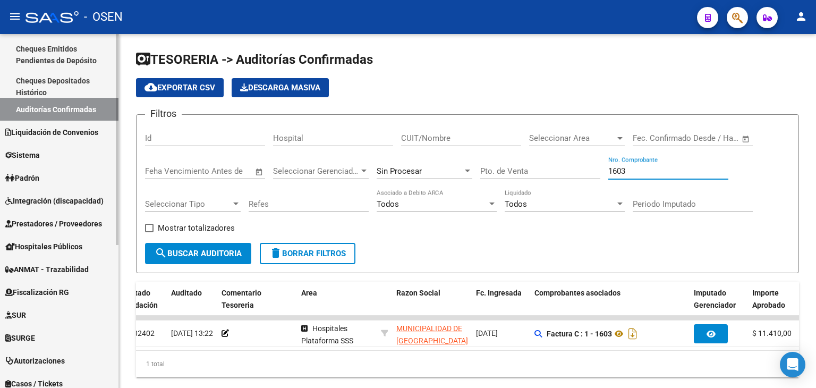
scroll to position [177, 0]
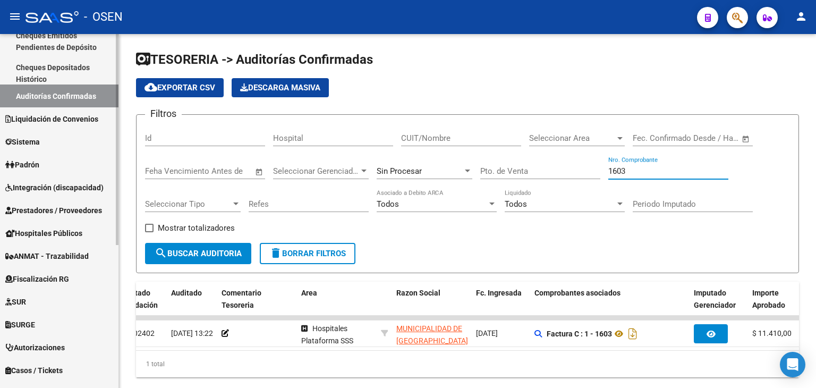
type input "1603"
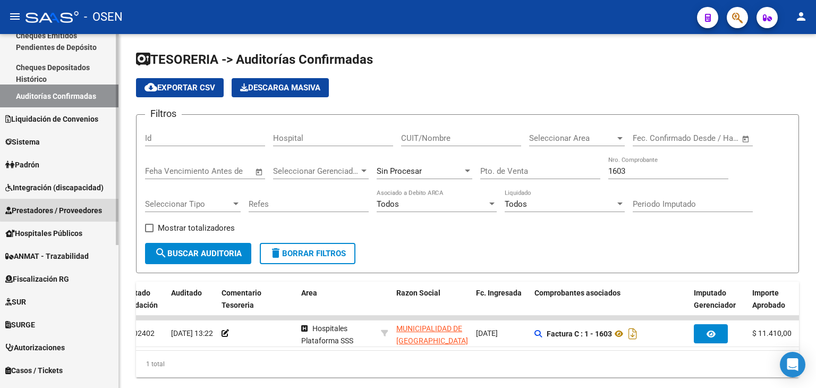
click at [60, 209] on span "Prestadores / Proveedores" at bounding box center [53, 211] width 97 height 12
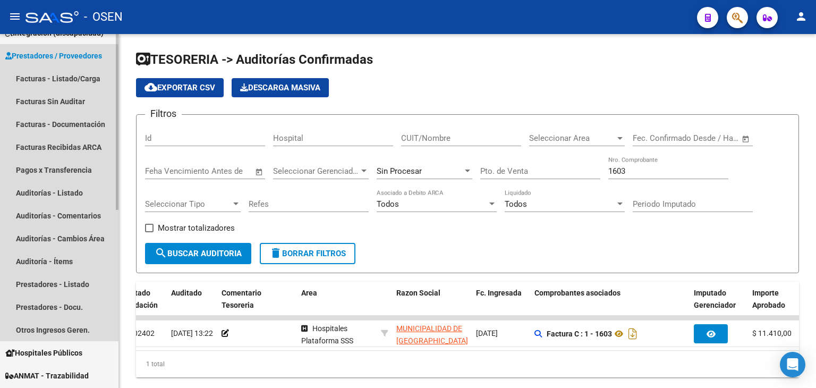
click at [86, 62] on link "Prestadores / Proveedores" at bounding box center [59, 55] width 119 height 23
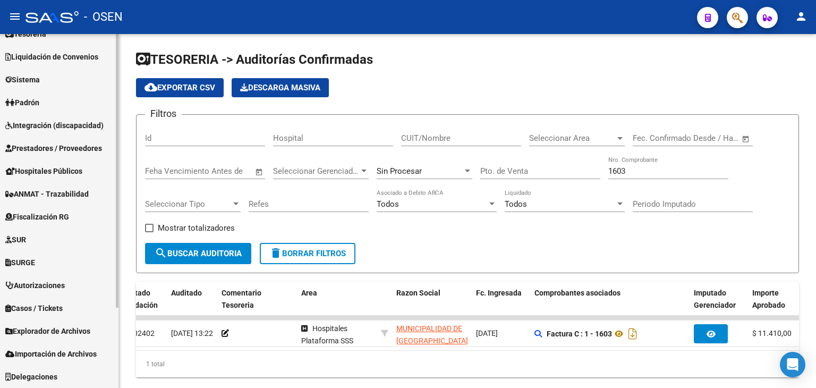
click at [88, 77] on link "Sistema" at bounding box center [59, 79] width 119 height 23
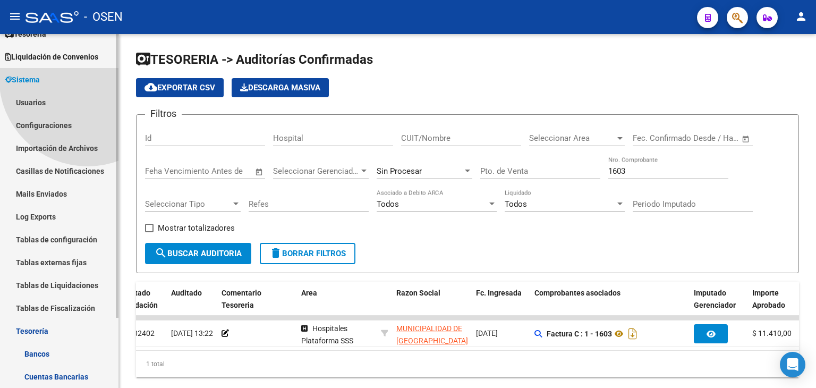
scroll to position [85, 0]
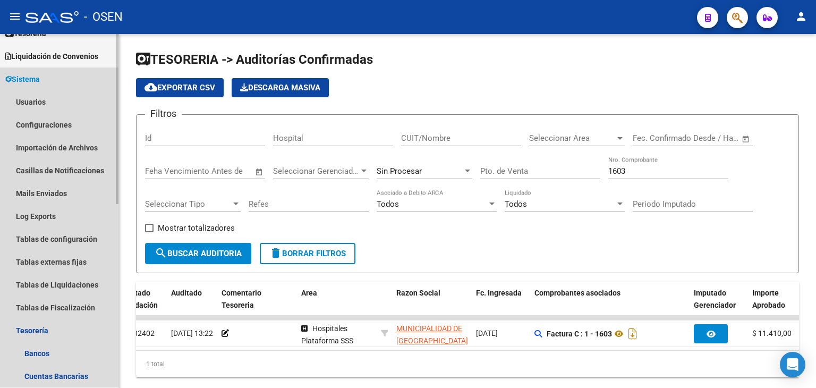
click at [50, 76] on link "Sistema" at bounding box center [59, 79] width 119 height 23
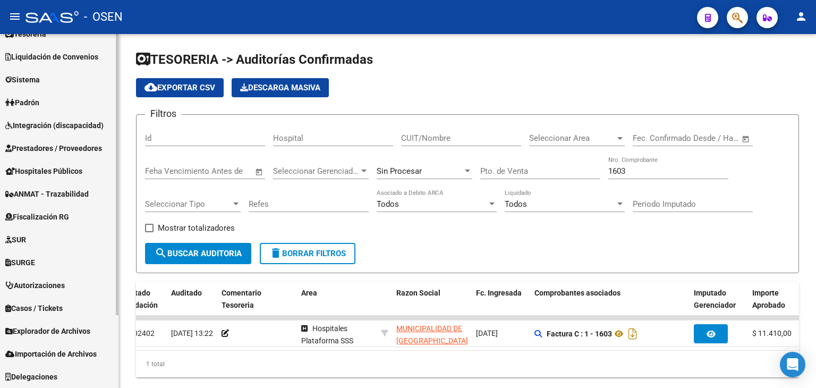
scroll to position [85, 0]
drag, startPoint x: 64, startPoint y: 144, endPoint x: 57, endPoint y: 156, distance: 14.5
click at [64, 145] on span "Prestadores / Proveedores" at bounding box center [53, 148] width 97 height 12
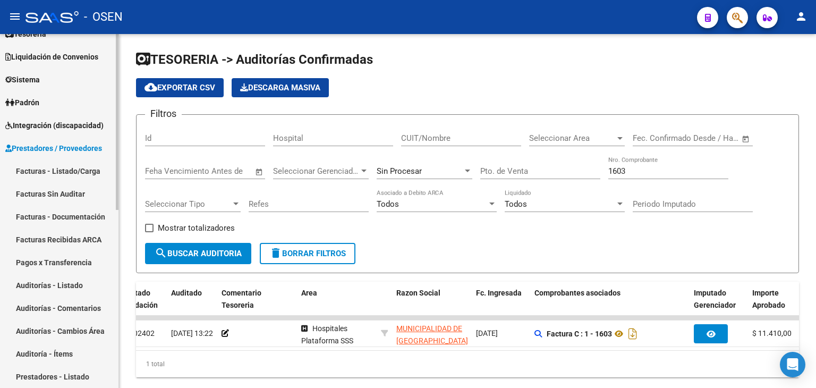
click at [60, 163] on link "Facturas - Listado/Carga" at bounding box center [59, 170] width 119 height 23
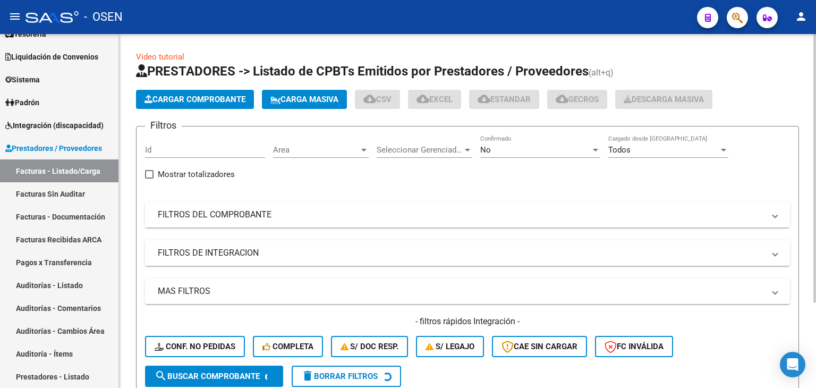
click at [273, 212] on mat-panel-title "FILTROS DEL COMPROBANTE" at bounding box center [461, 215] width 607 height 12
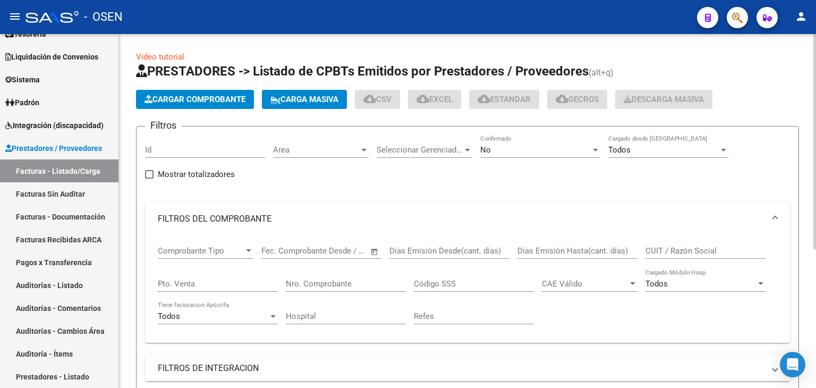
click at [335, 284] on input "Nro. Comprobante" at bounding box center [346, 284] width 120 height 10
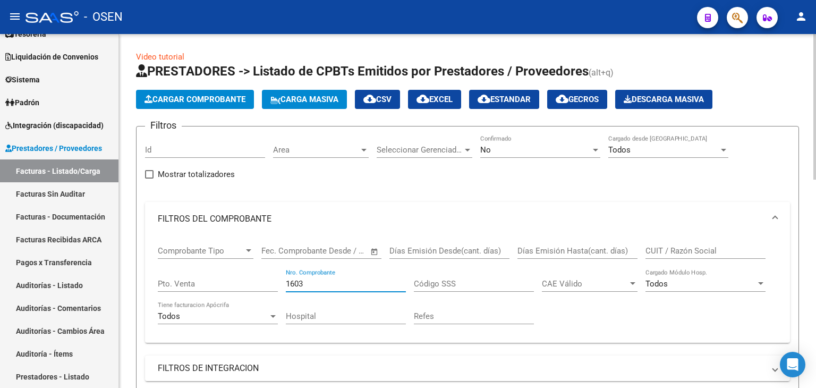
type input "1603"
click at [535, 138] on div "No Confirmado" at bounding box center [540, 146] width 120 height 23
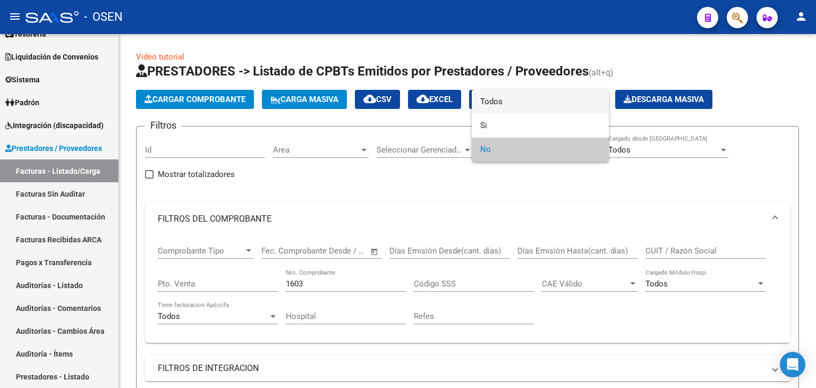
click at [529, 100] on span "Todos" at bounding box center [540, 102] width 120 height 24
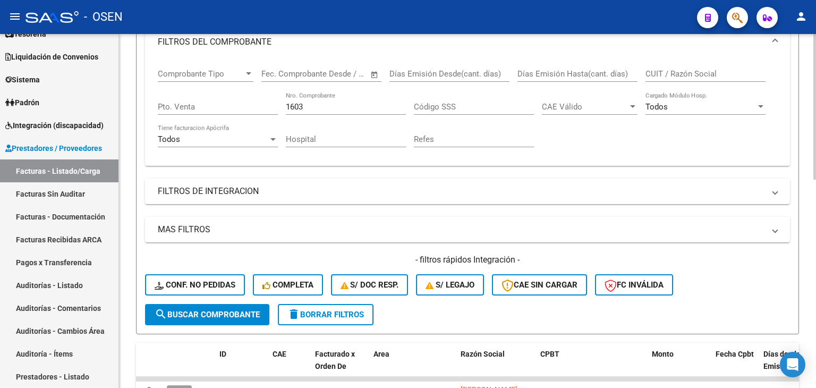
scroll to position [354, 0]
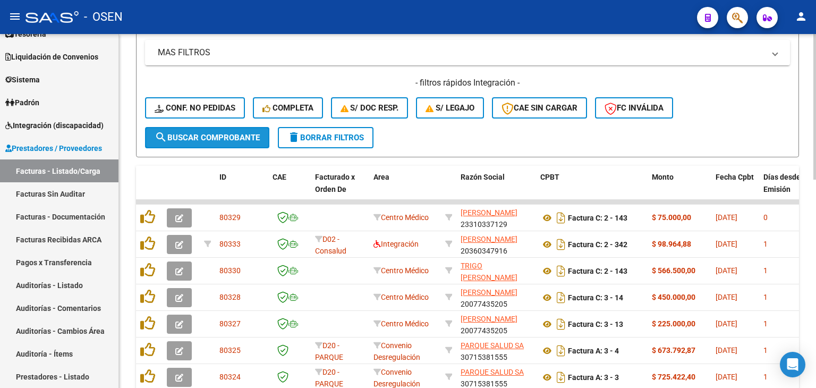
click at [208, 137] on span "search Buscar Comprobante" at bounding box center [207, 138] width 105 height 10
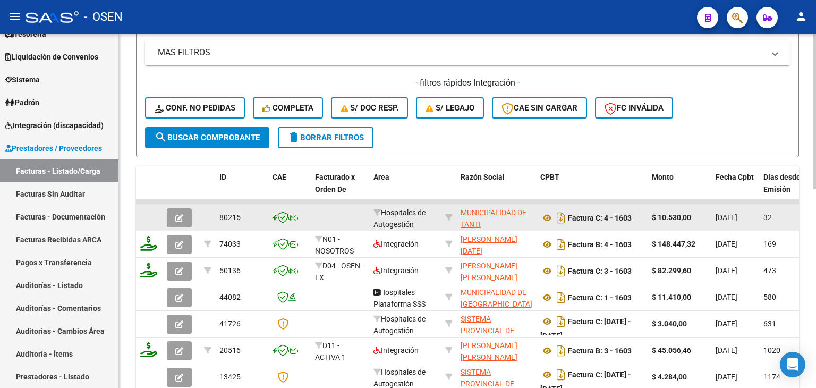
click at [183, 212] on button "button" at bounding box center [179, 217] width 25 height 19
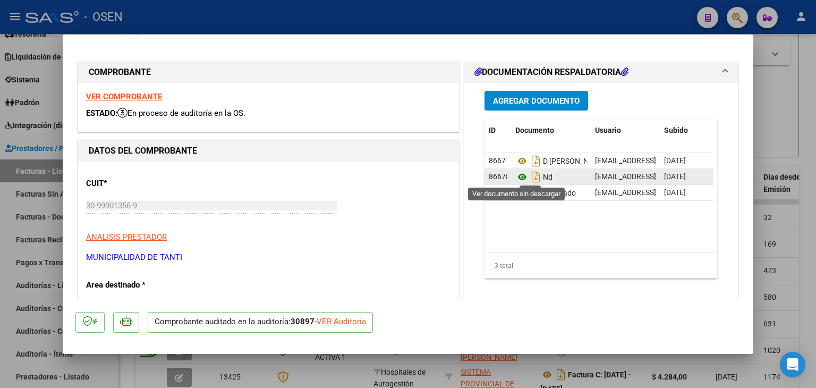
click at [521, 180] on icon at bounding box center [523, 177] width 14 height 13
click at [30, 168] on div at bounding box center [408, 194] width 816 height 388
type input "$ 0,00"
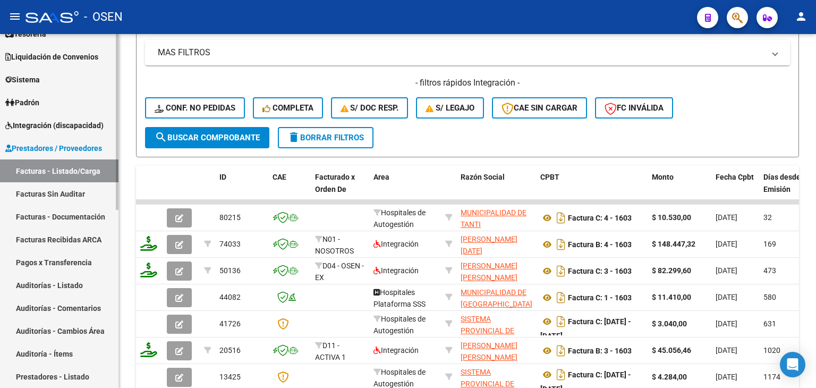
scroll to position [0, 0]
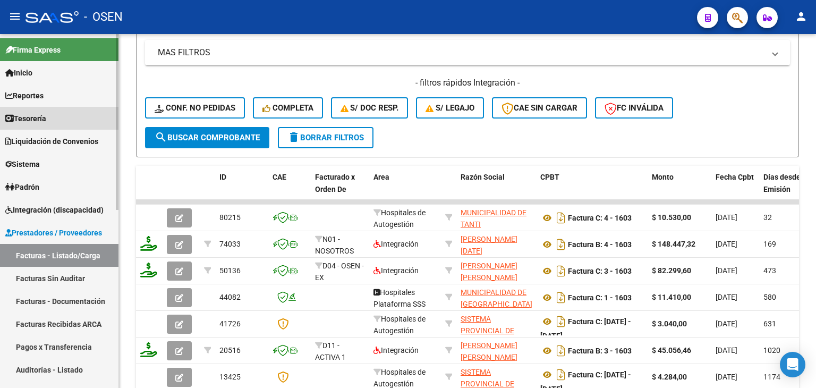
click at [53, 117] on link "Tesorería" at bounding box center [59, 118] width 119 height 23
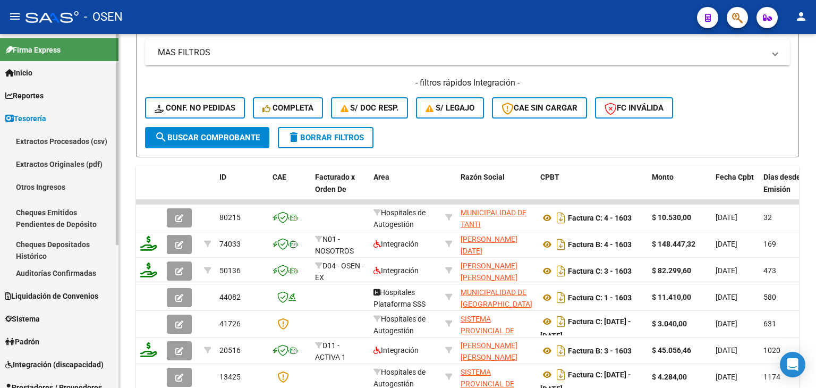
click at [62, 270] on link "Auditorías Confirmadas" at bounding box center [59, 273] width 119 height 23
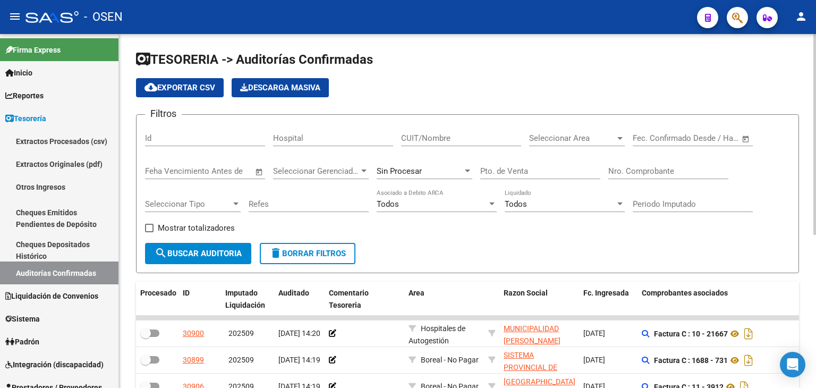
click at [535, 132] on div "Seleccionar Area Seleccionar Area" at bounding box center [577, 134] width 96 height 23
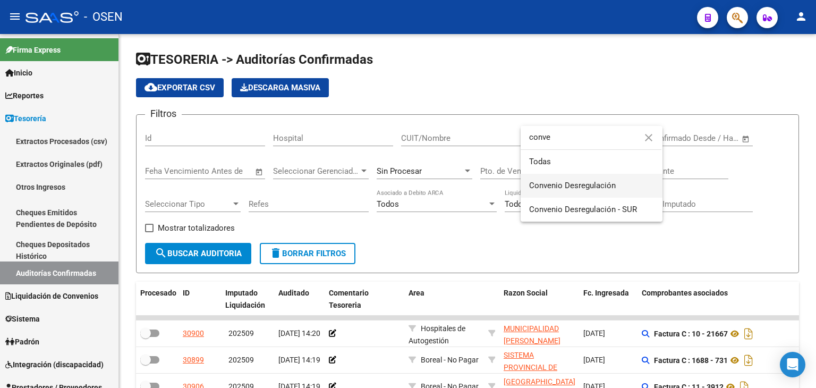
type input "conve"
click at [588, 189] on span "Convenio Desregulación" at bounding box center [572, 186] width 87 height 10
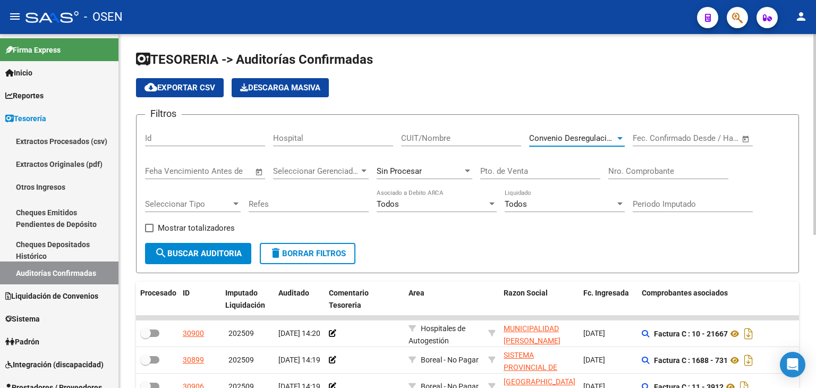
drag, startPoint x: 215, startPoint y: 240, endPoint x: 215, endPoint y: 248, distance: 7.4
click at [215, 241] on div "Mostrar totalizadores" at bounding box center [194, 232] width 98 height 21
click at [212, 255] on span "search Buscar Auditoria" at bounding box center [198, 254] width 87 height 10
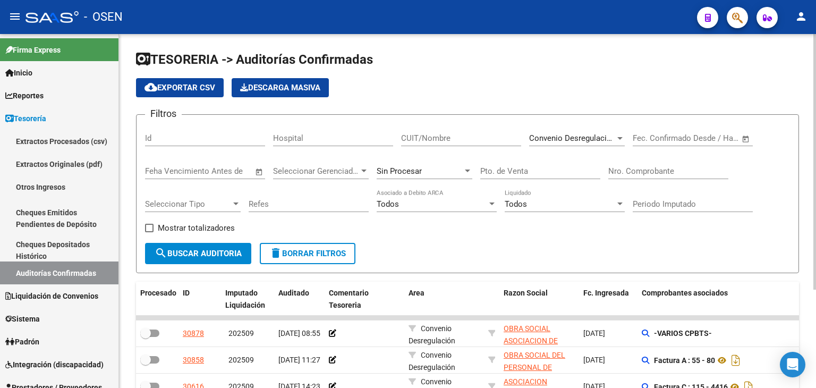
click at [578, 129] on div "Convenio Desregulación Seleccionar Area" at bounding box center [577, 134] width 96 height 23
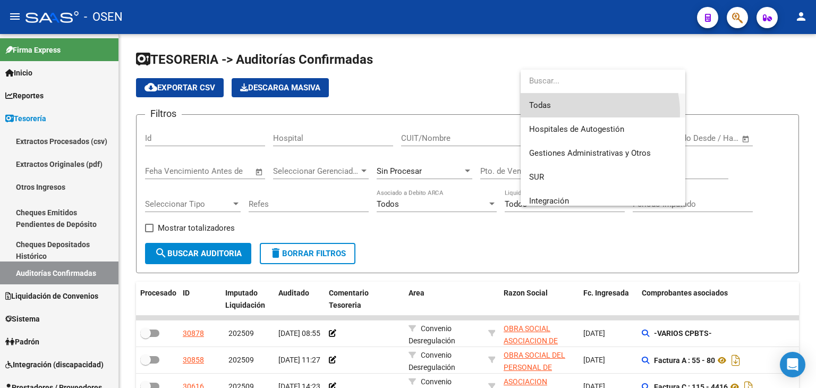
click at [580, 113] on span "Todas" at bounding box center [603, 106] width 148 height 24
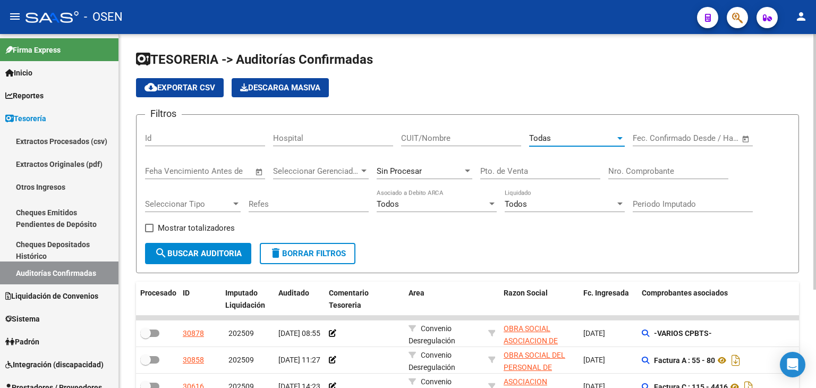
click at [215, 240] on div "Mostrar totalizadores" at bounding box center [194, 232] width 98 height 21
click at [215, 255] on span "search Buscar Auditoria" at bounding box center [198, 254] width 87 height 10
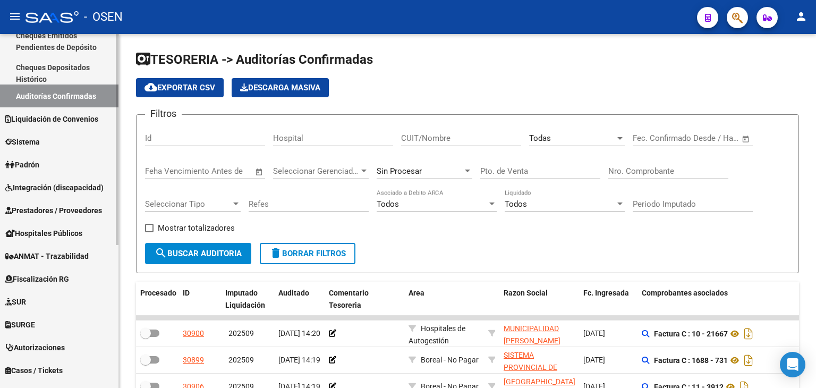
scroll to position [239, 0]
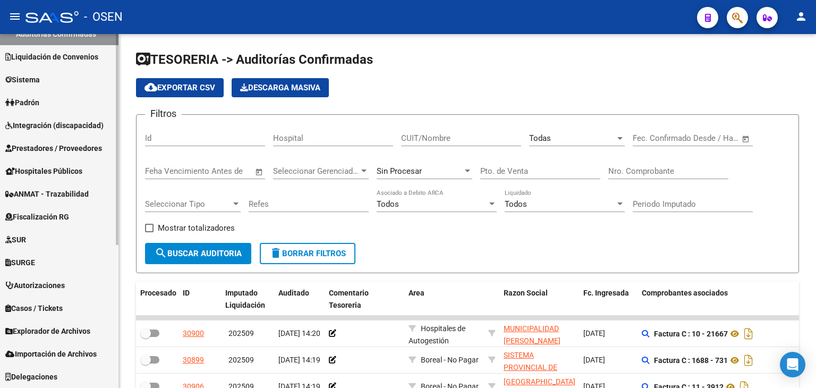
click at [71, 141] on link "Prestadores / Proveedores" at bounding box center [59, 148] width 119 height 23
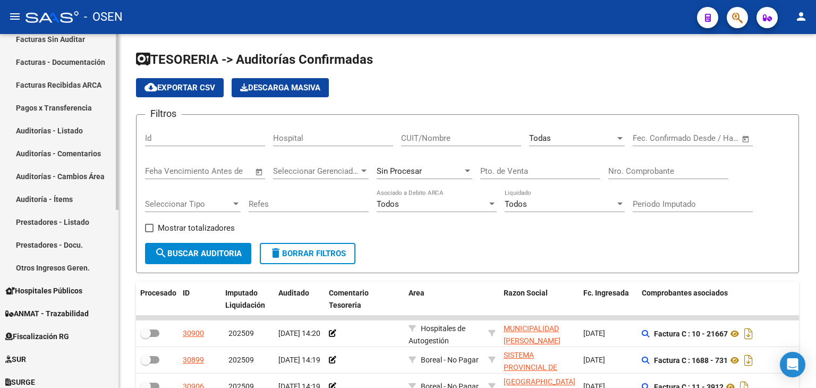
scroll to position [62, 0]
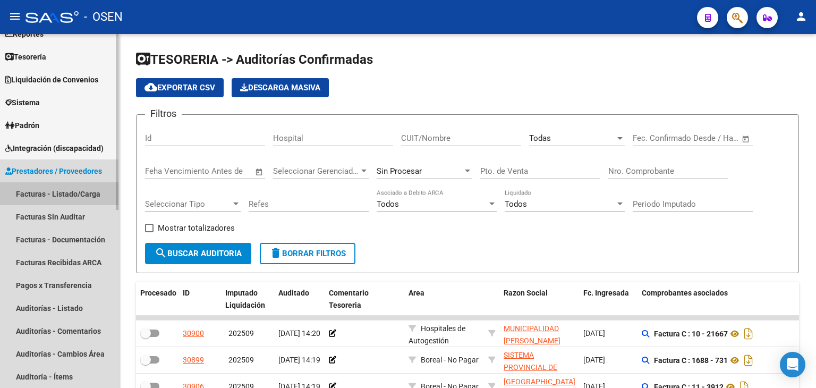
click at [80, 187] on link "Facturas - Listado/Carga" at bounding box center [59, 193] width 119 height 23
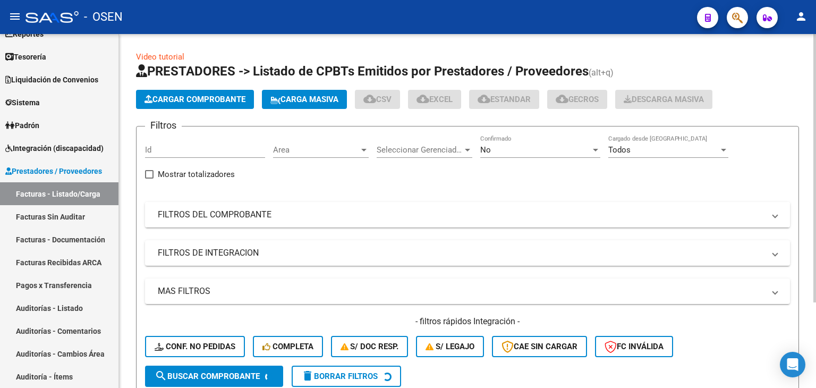
click at [288, 215] on mat-panel-title "FILTROS DEL COMPROBANTE" at bounding box center [461, 215] width 607 height 12
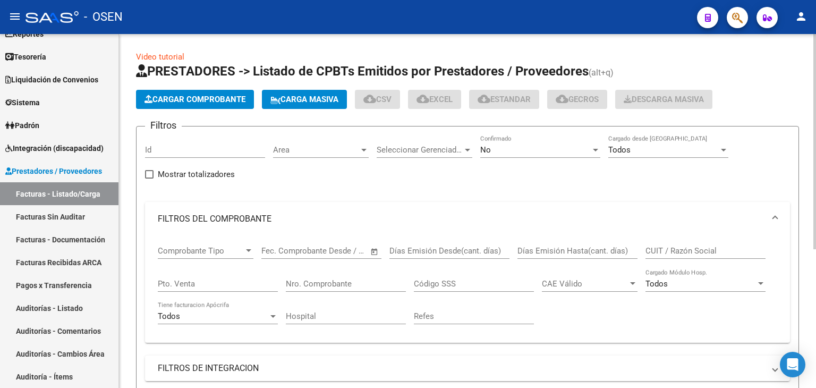
click at [673, 251] on input "CUIT / Razón Social" at bounding box center [706, 251] width 120 height 10
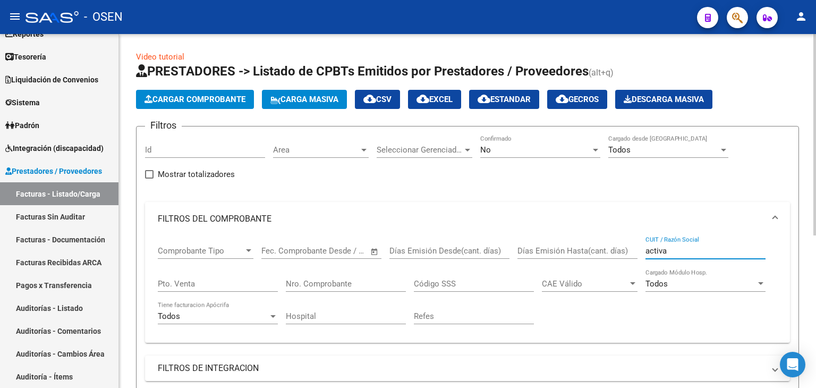
type input "activa"
click at [551, 145] on div "No" at bounding box center [535, 150] width 111 height 10
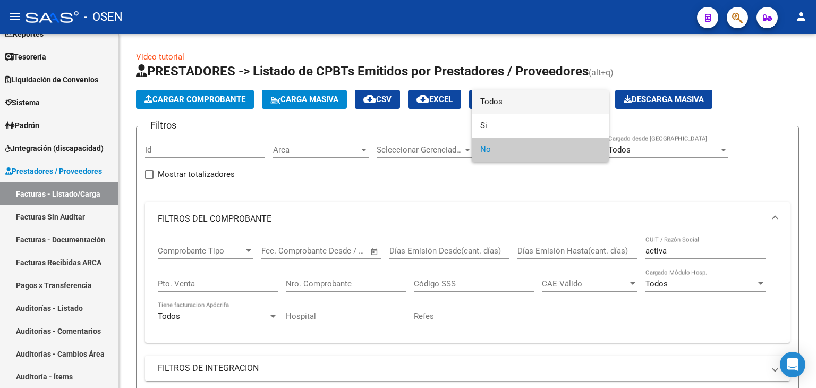
click at [550, 105] on span "Todos" at bounding box center [540, 102] width 120 height 24
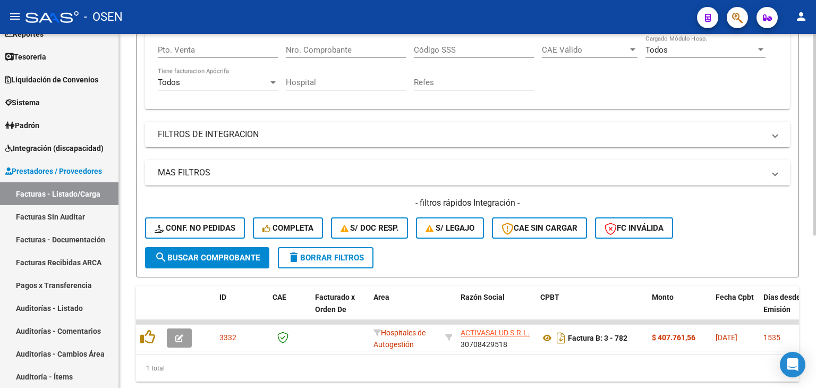
scroll to position [268, 0]
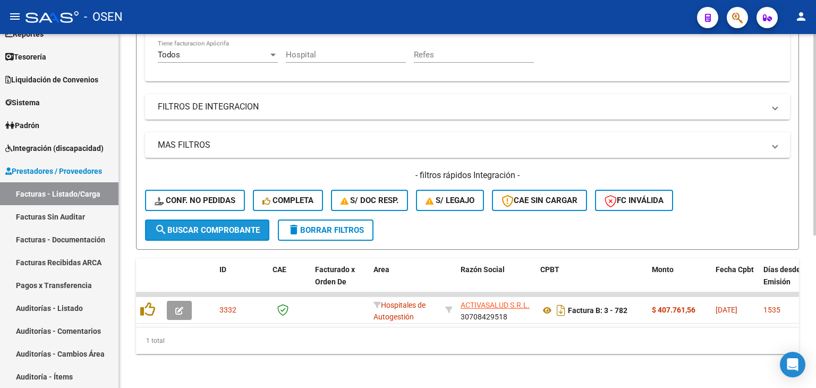
click at [222, 225] on span "search Buscar Comprobante" at bounding box center [207, 230] width 105 height 10
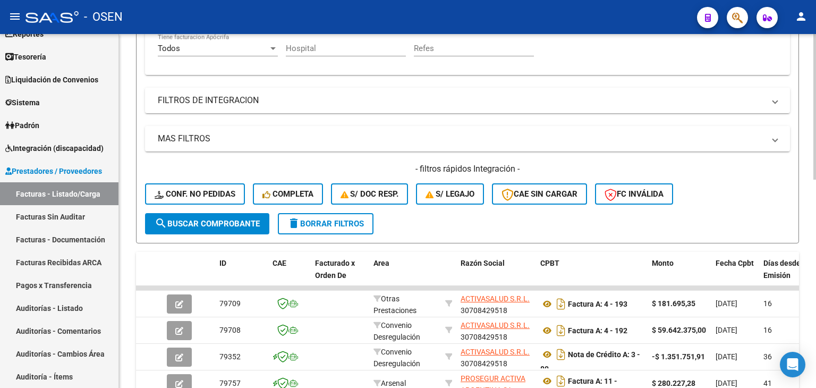
scroll to position [445, 0]
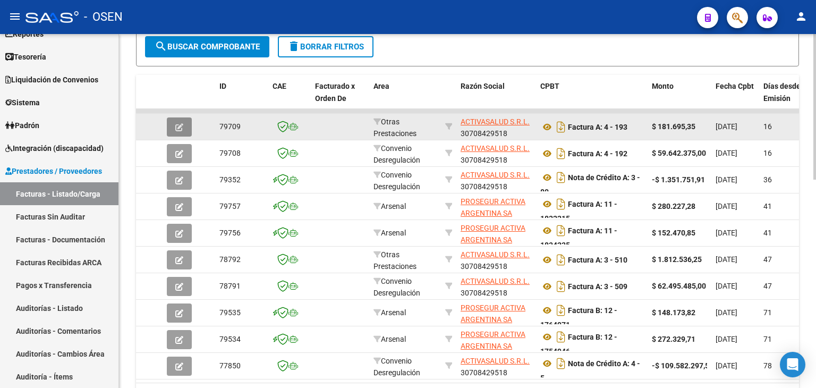
click at [175, 123] on icon "button" at bounding box center [179, 127] width 8 height 8
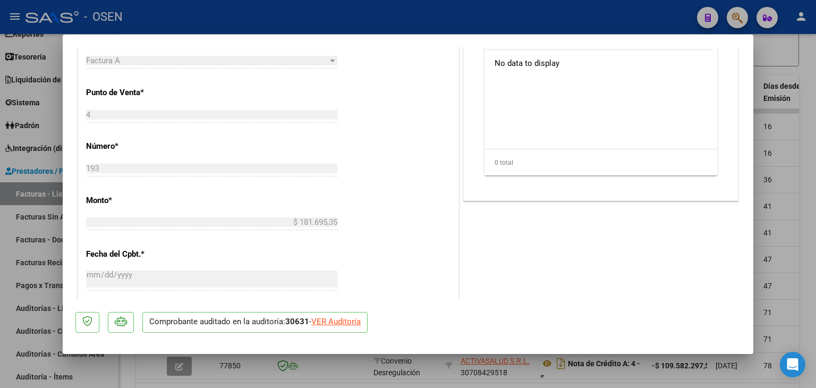
scroll to position [532, 0]
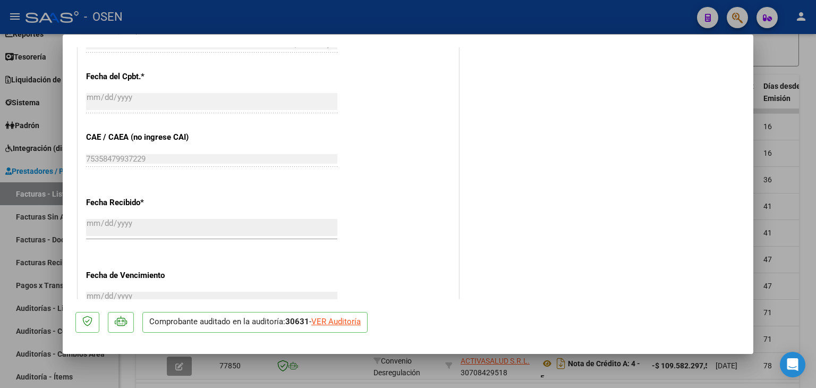
click at [333, 322] on div "VER Auditoría" at bounding box center [335, 322] width 49 height 12
type input "$ 0,00"
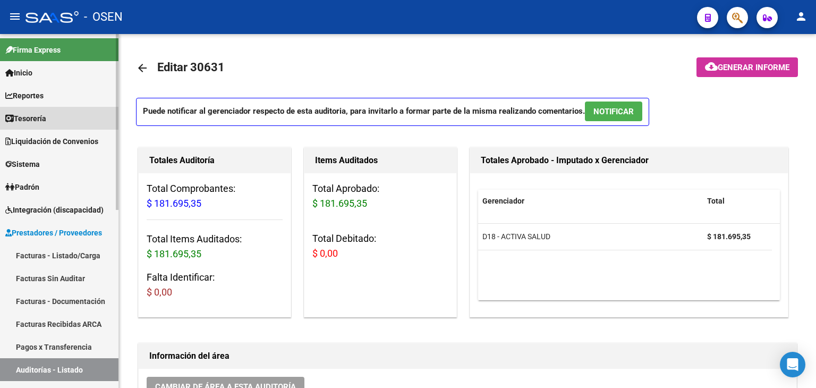
click at [74, 122] on link "Tesorería" at bounding box center [59, 118] width 119 height 23
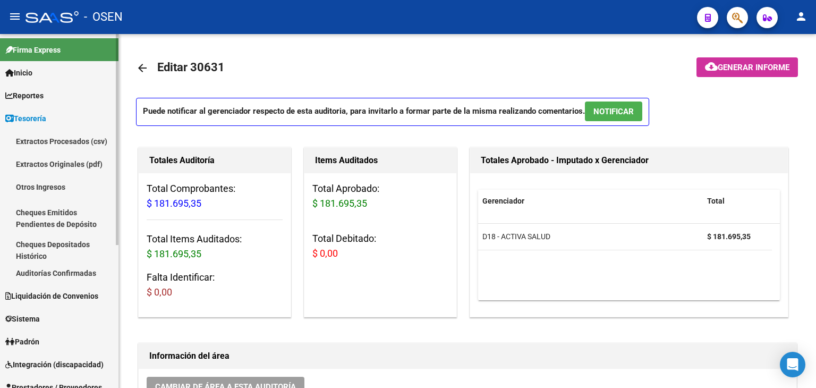
click at [91, 273] on link "Auditorías Confirmadas" at bounding box center [59, 273] width 119 height 23
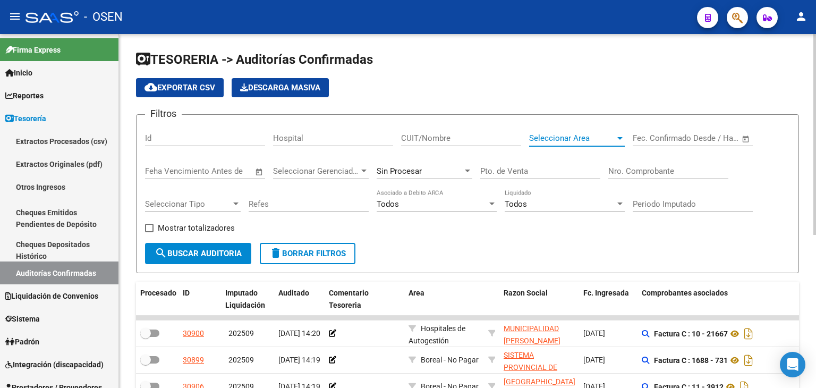
click at [598, 137] on span "Seleccionar Area" at bounding box center [572, 138] width 86 height 10
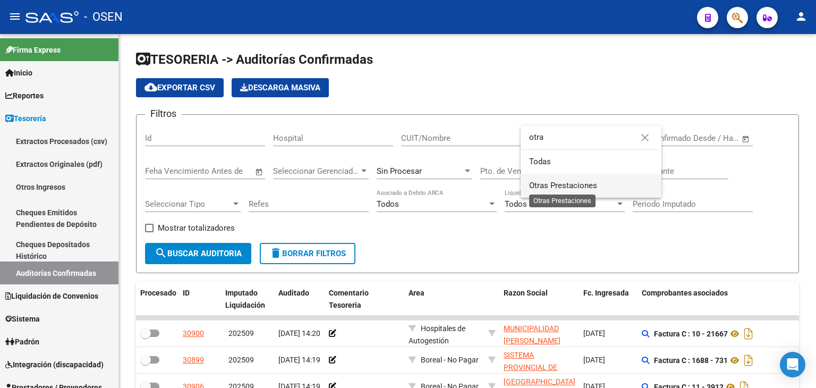
type input "otra"
click at [584, 194] on span "Otras Prestaciones" at bounding box center [591, 186] width 124 height 24
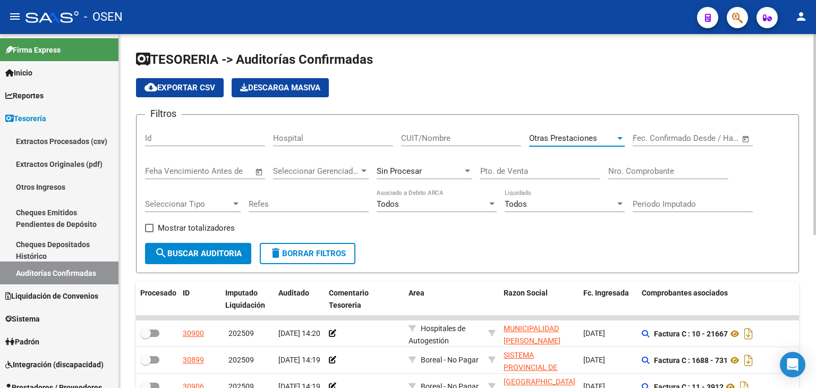
click at [216, 254] on span "search Buscar Auditoria" at bounding box center [198, 254] width 87 height 10
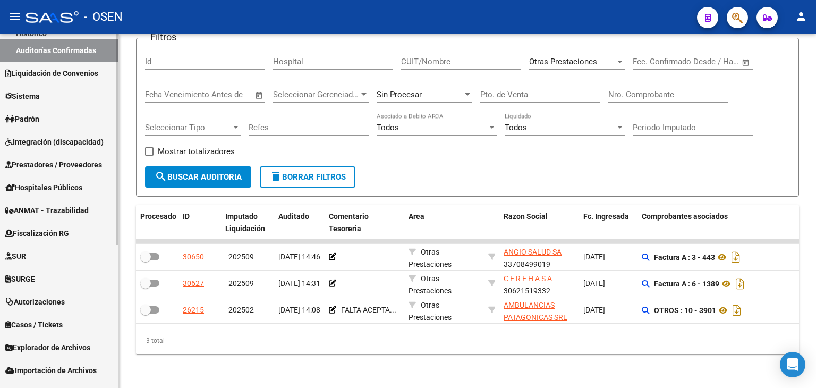
scroll to position [239, 0]
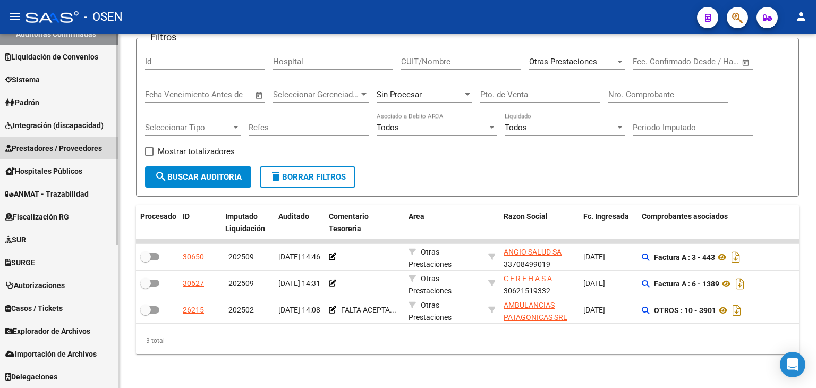
click at [55, 144] on span "Prestadores / Proveedores" at bounding box center [53, 148] width 97 height 12
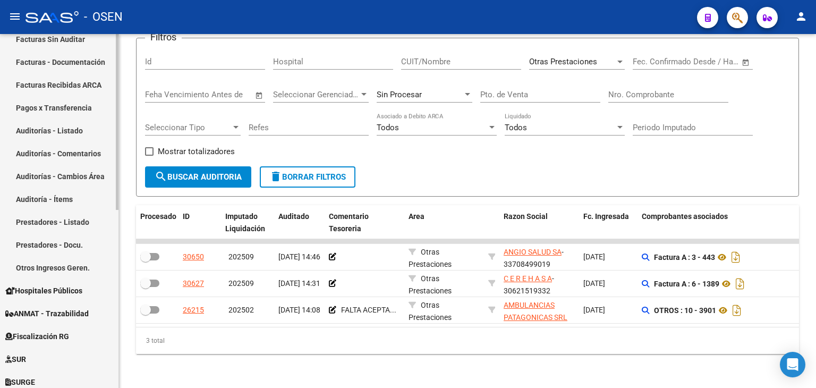
scroll to position [62, 0]
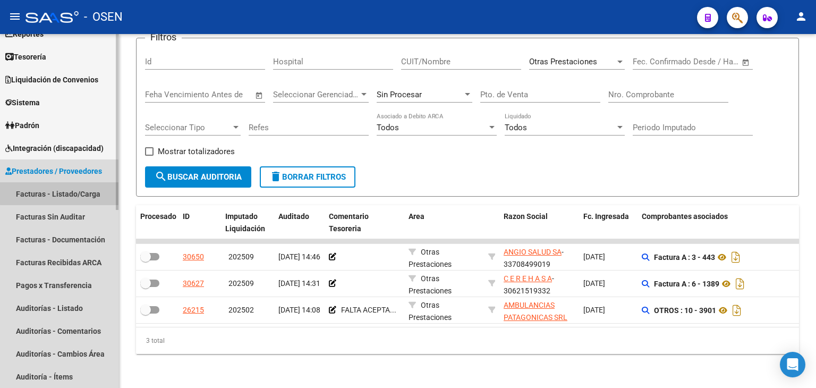
click at [71, 192] on link "Facturas - Listado/Carga" at bounding box center [59, 193] width 119 height 23
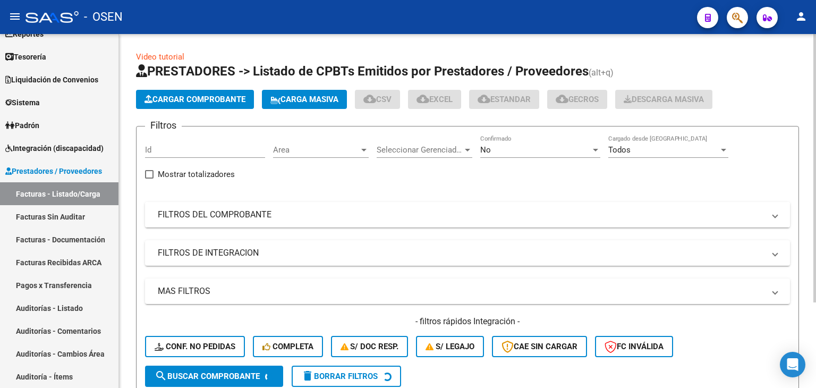
click at [306, 207] on mat-expansion-panel-header "FILTROS DEL COMPROBANTE" at bounding box center [467, 215] width 645 height 26
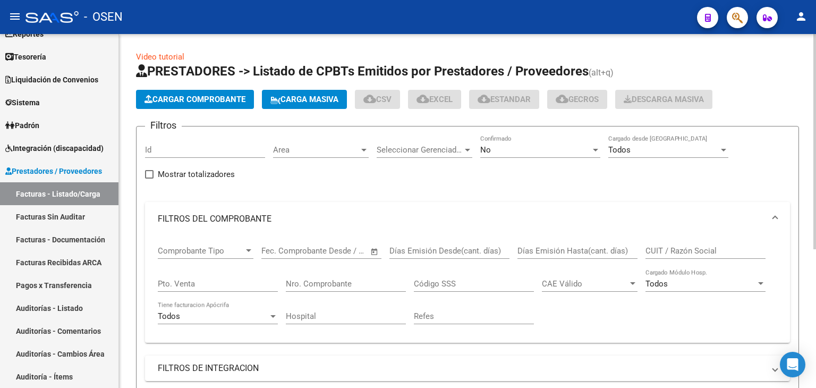
click at [726, 246] on input "CUIT / Razón Social" at bounding box center [706, 251] width 120 height 10
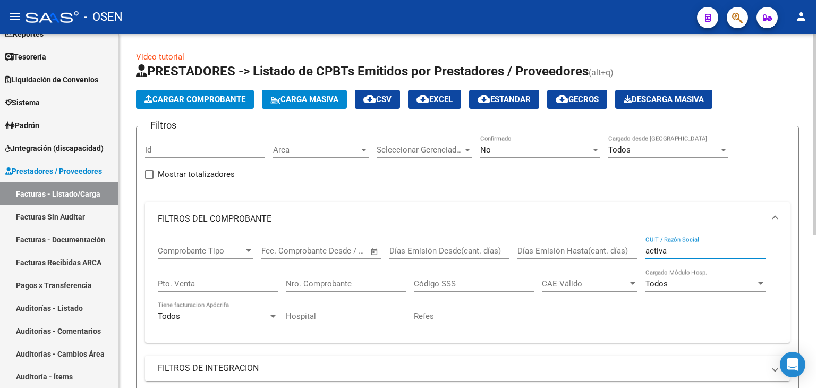
type input "activa"
click at [526, 147] on div "No" at bounding box center [535, 150] width 111 height 10
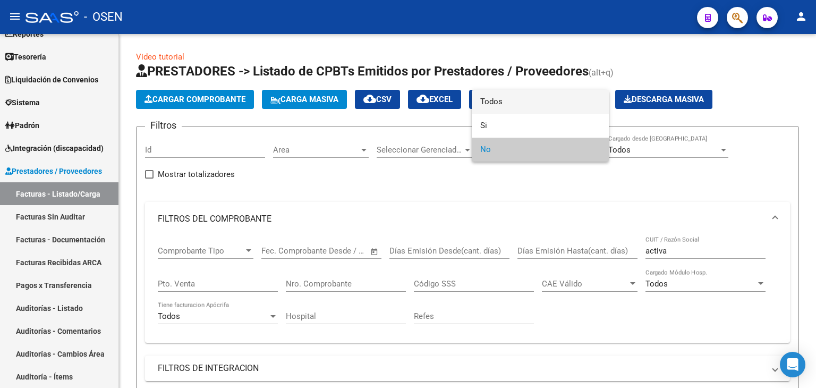
click at [531, 92] on span "Todos" at bounding box center [540, 102] width 120 height 24
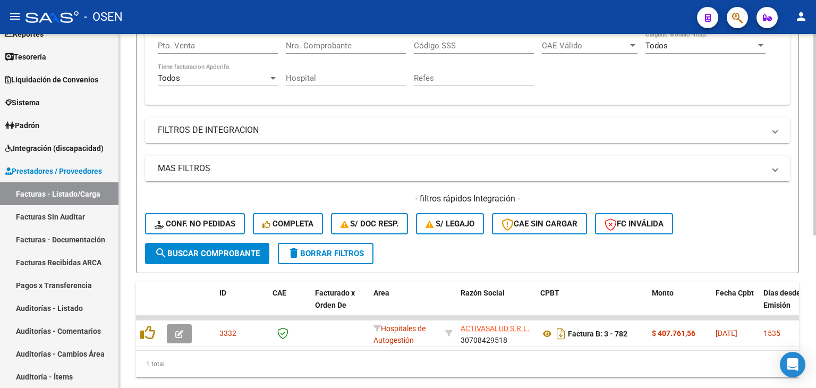
scroll to position [268, 0]
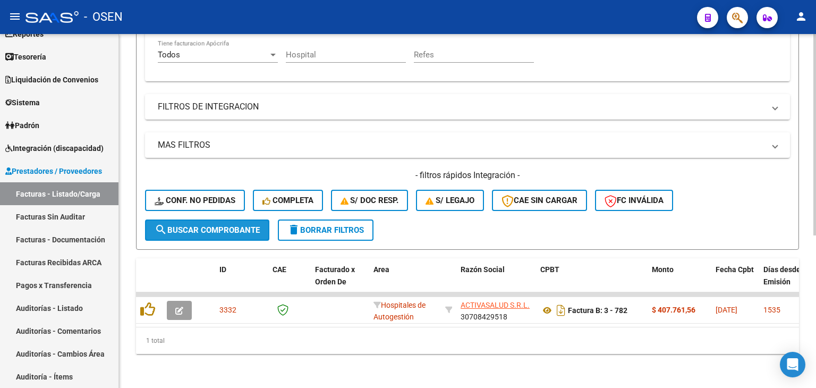
click at [235, 225] on span "search Buscar Comprobante" at bounding box center [207, 230] width 105 height 10
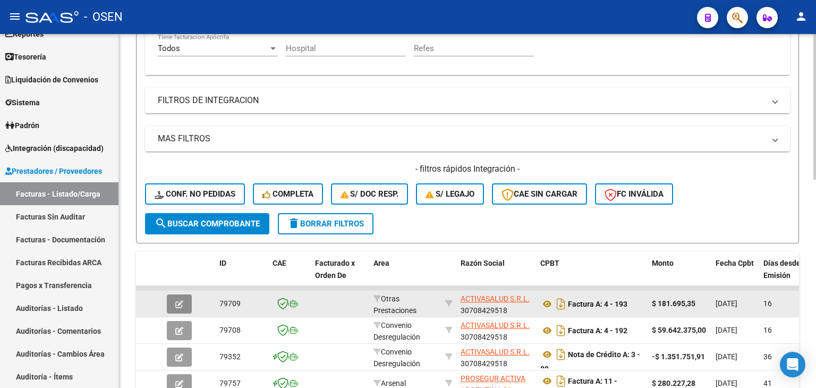
click at [174, 300] on button "button" at bounding box center [179, 303] width 25 height 19
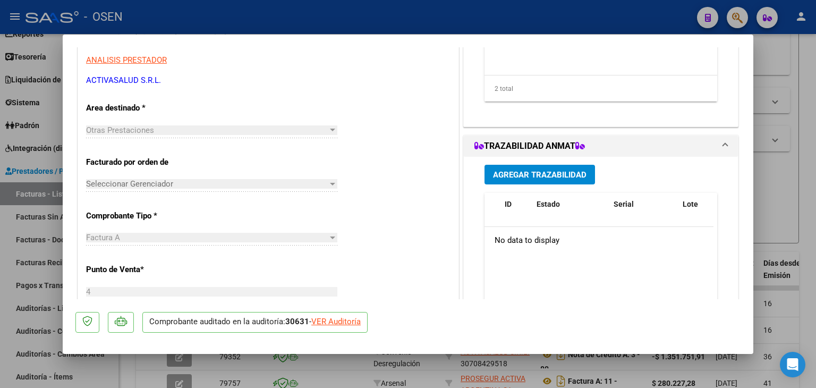
scroll to position [354, 0]
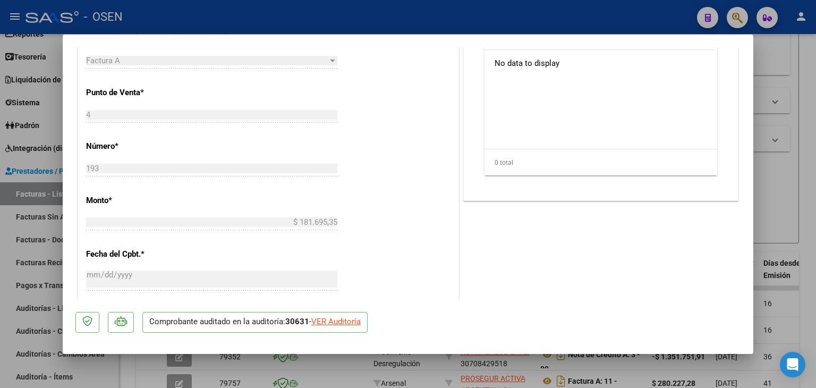
click at [335, 323] on div "VER Auditoría" at bounding box center [335, 322] width 49 height 12
type input "$ 0,00"
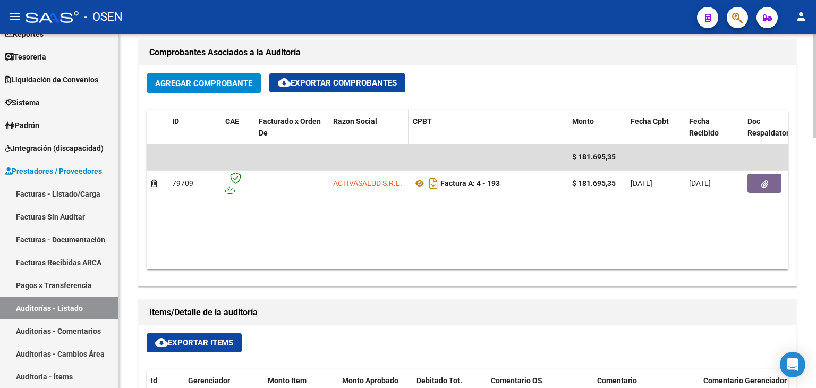
scroll to position [500, 0]
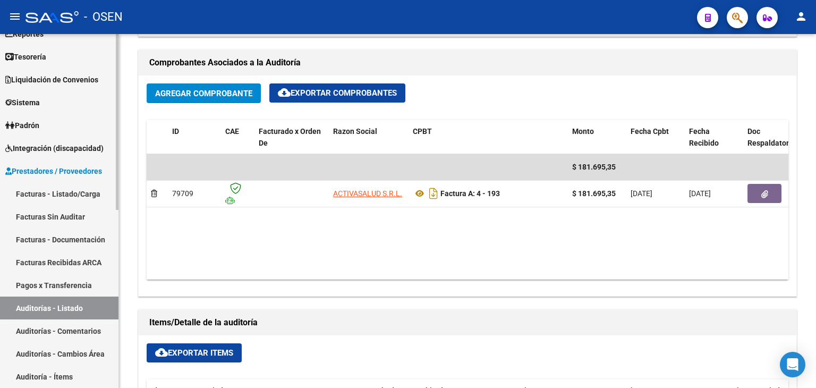
click at [87, 215] on link "Facturas Sin Auditar" at bounding box center [59, 216] width 119 height 23
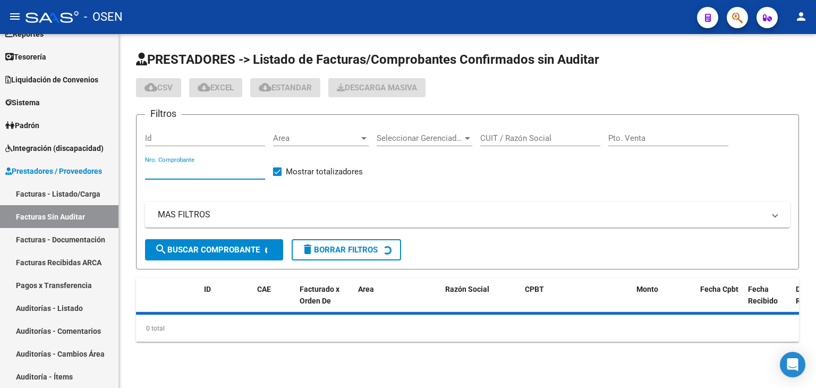
click at [227, 173] on input "Nro. Comprobante" at bounding box center [205, 171] width 120 height 10
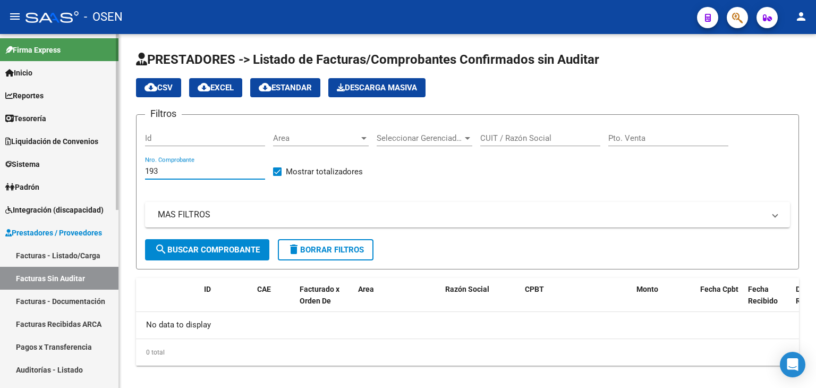
type input "193"
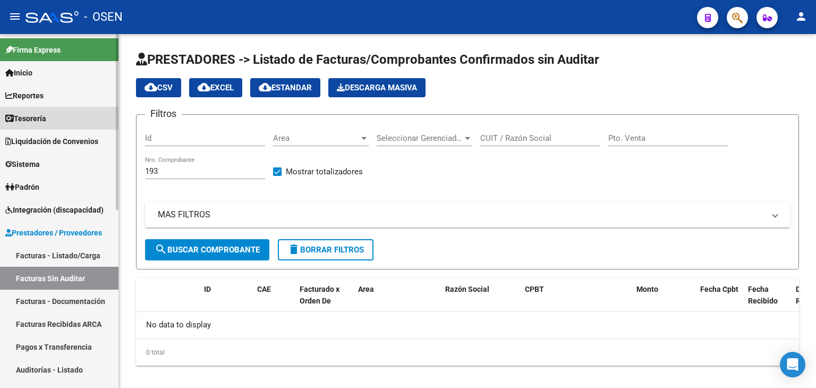
click at [61, 120] on link "Tesorería" at bounding box center [59, 118] width 119 height 23
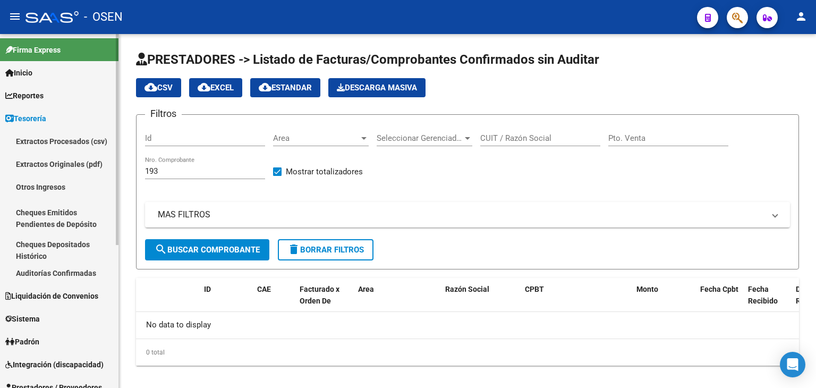
click at [66, 281] on link "Auditorías Confirmadas" at bounding box center [59, 273] width 119 height 23
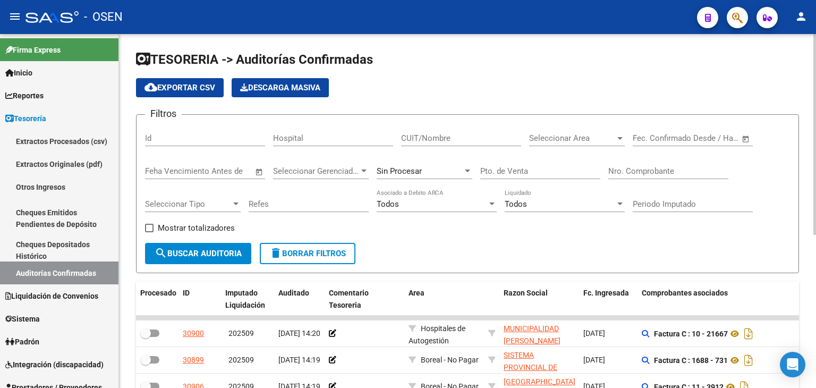
drag, startPoint x: 657, startPoint y: 171, endPoint x: 604, endPoint y: 160, distance: 54.8
click at [656, 171] on input "Nro. Comprobante" at bounding box center [669, 171] width 120 height 10
click at [462, 133] on div "CUIT/Nombre" at bounding box center [461, 134] width 120 height 23
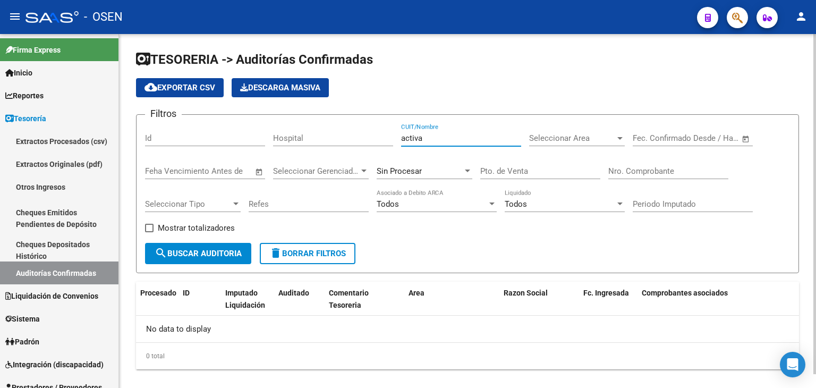
type input "activa"
click at [432, 171] on div "Sin Procesar" at bounding box center [420, 171] width 86 height 10
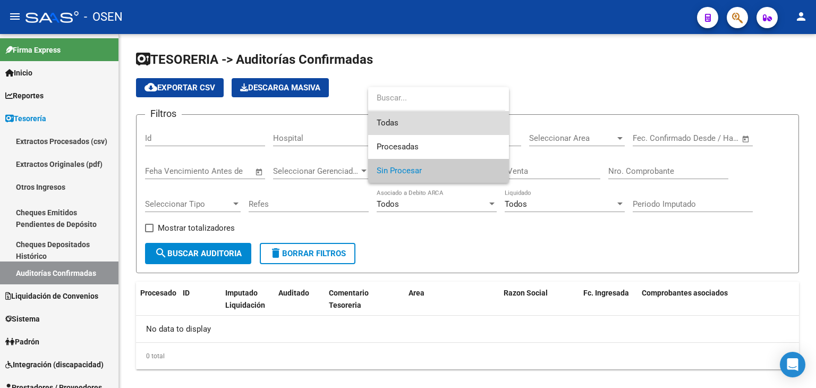
click at [449, 130] on span "Todas" at bounding box center [439, 123] width 124 height 24
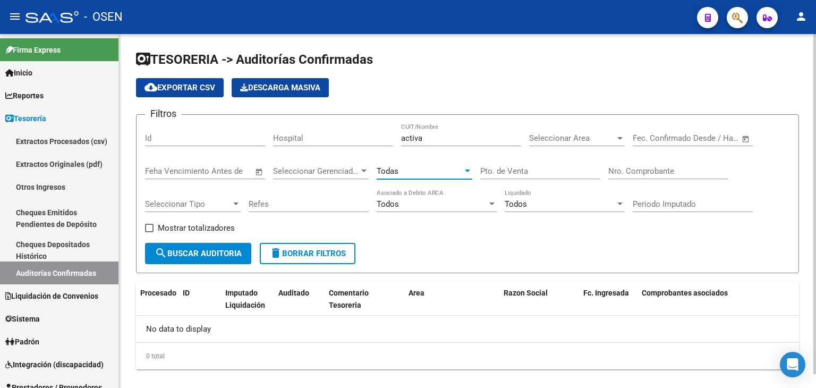
click at [222, 252] on span "search Buscar Auditoria" at bounding box center [198, 254] width 87 height 10
